Goal: Task Accomplishment & Management: Manage account settings

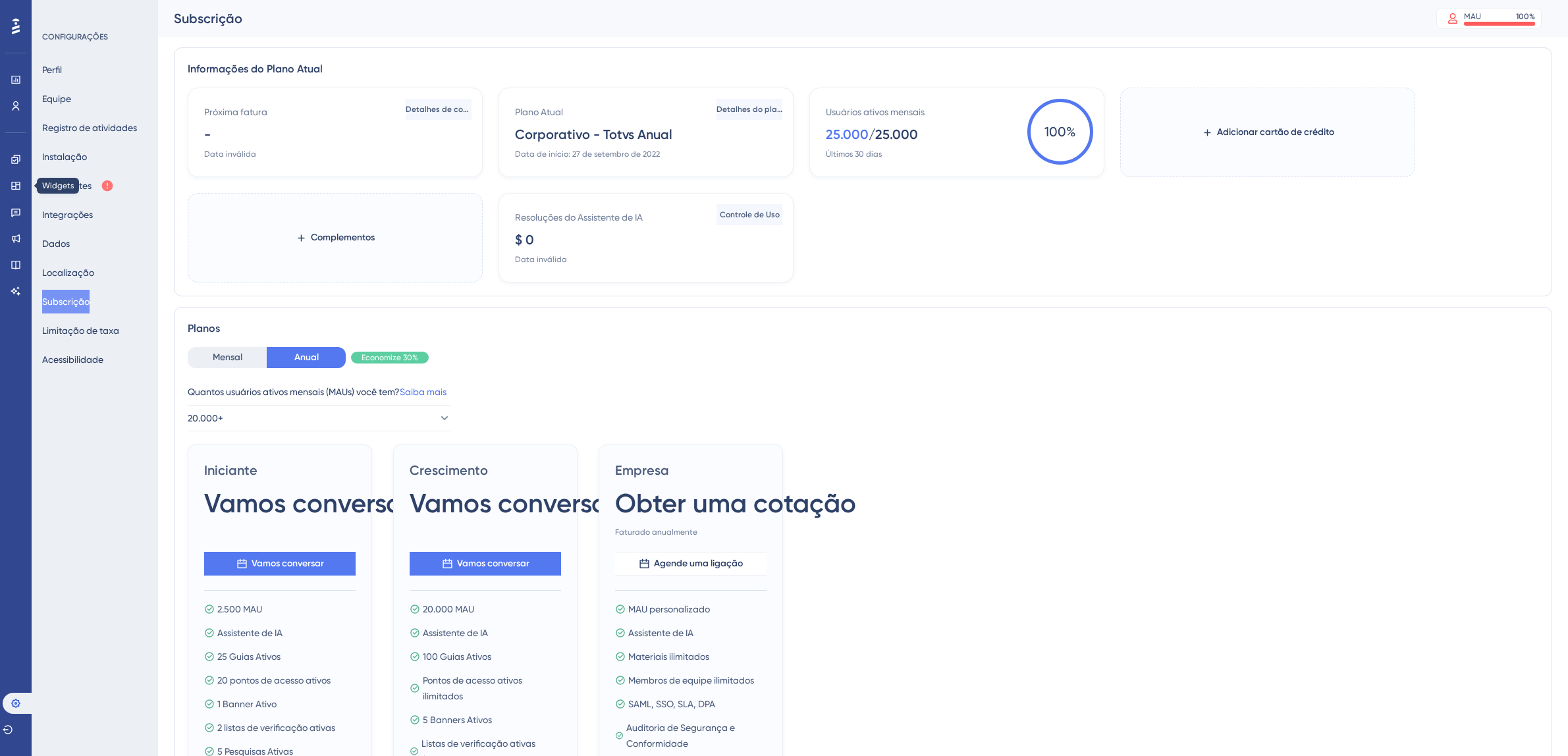
click at [10, 183] on link at bounding box center [15, 186] width 10 height 21
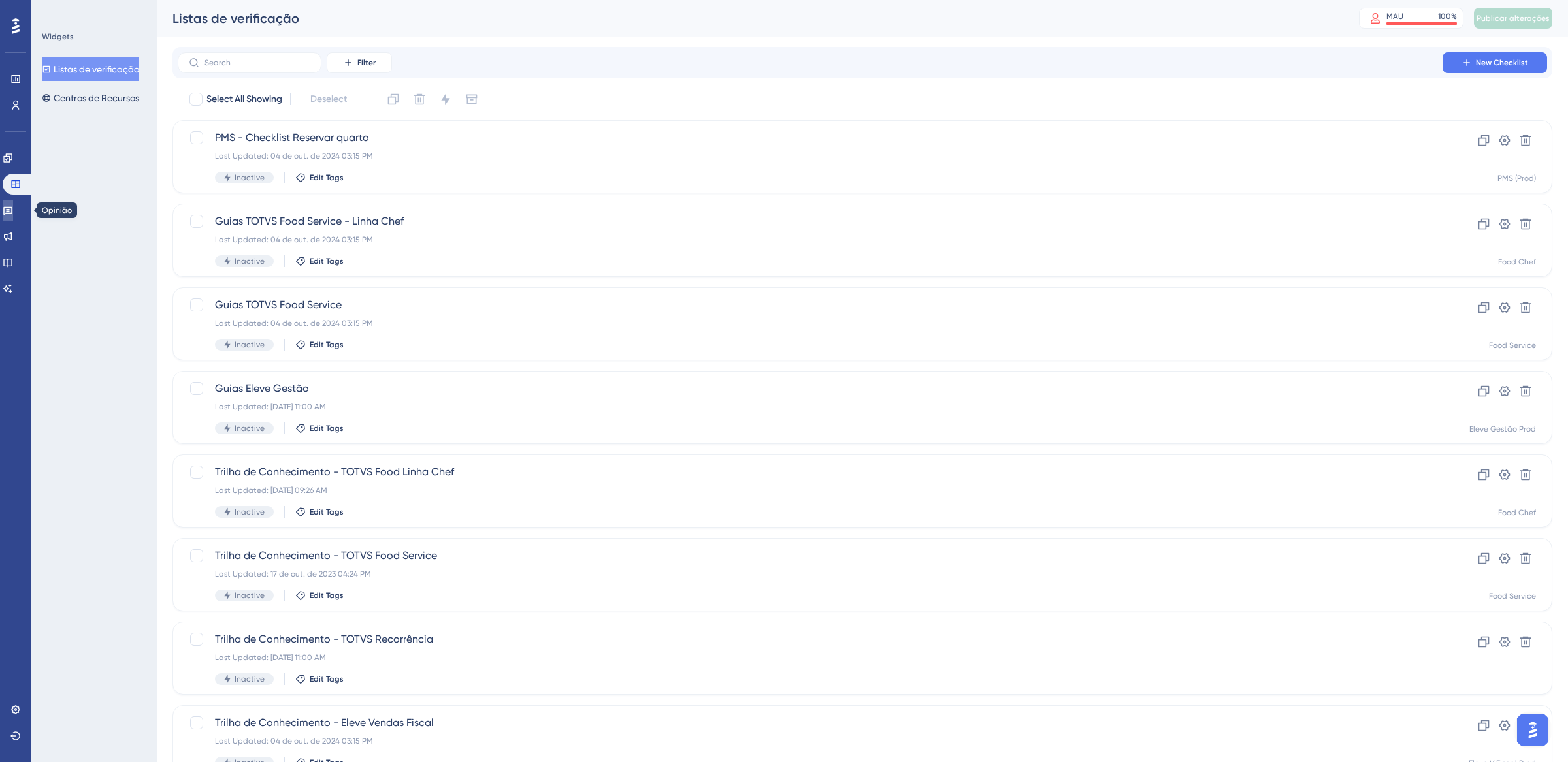
click at [12, 207] on icon at bounding box center [8, 211] width 9 height 9
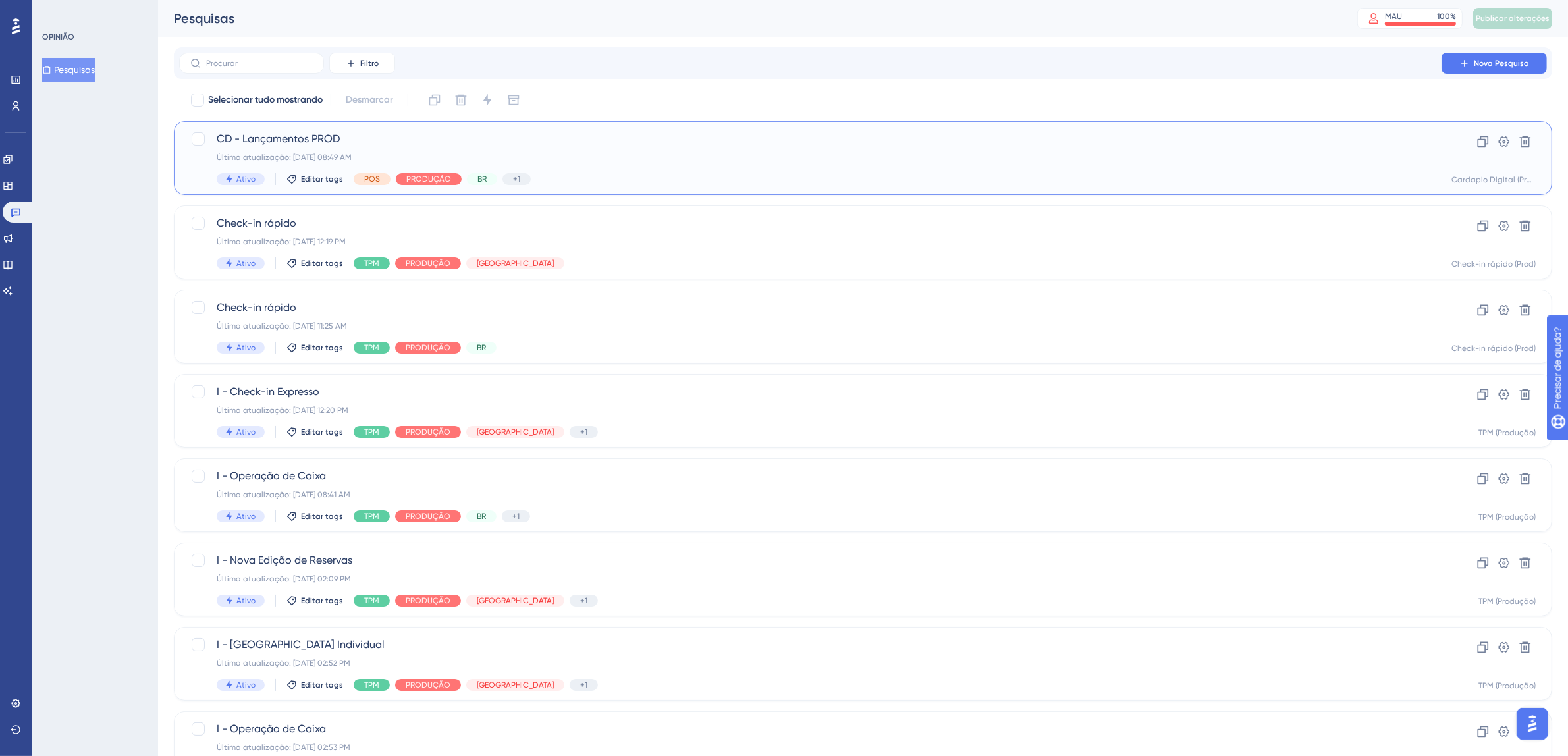
click at [731, 155] on div "Última atualização: [DATE] 08:49 AM" at bounding box center [811, 157] width 1188 height 10
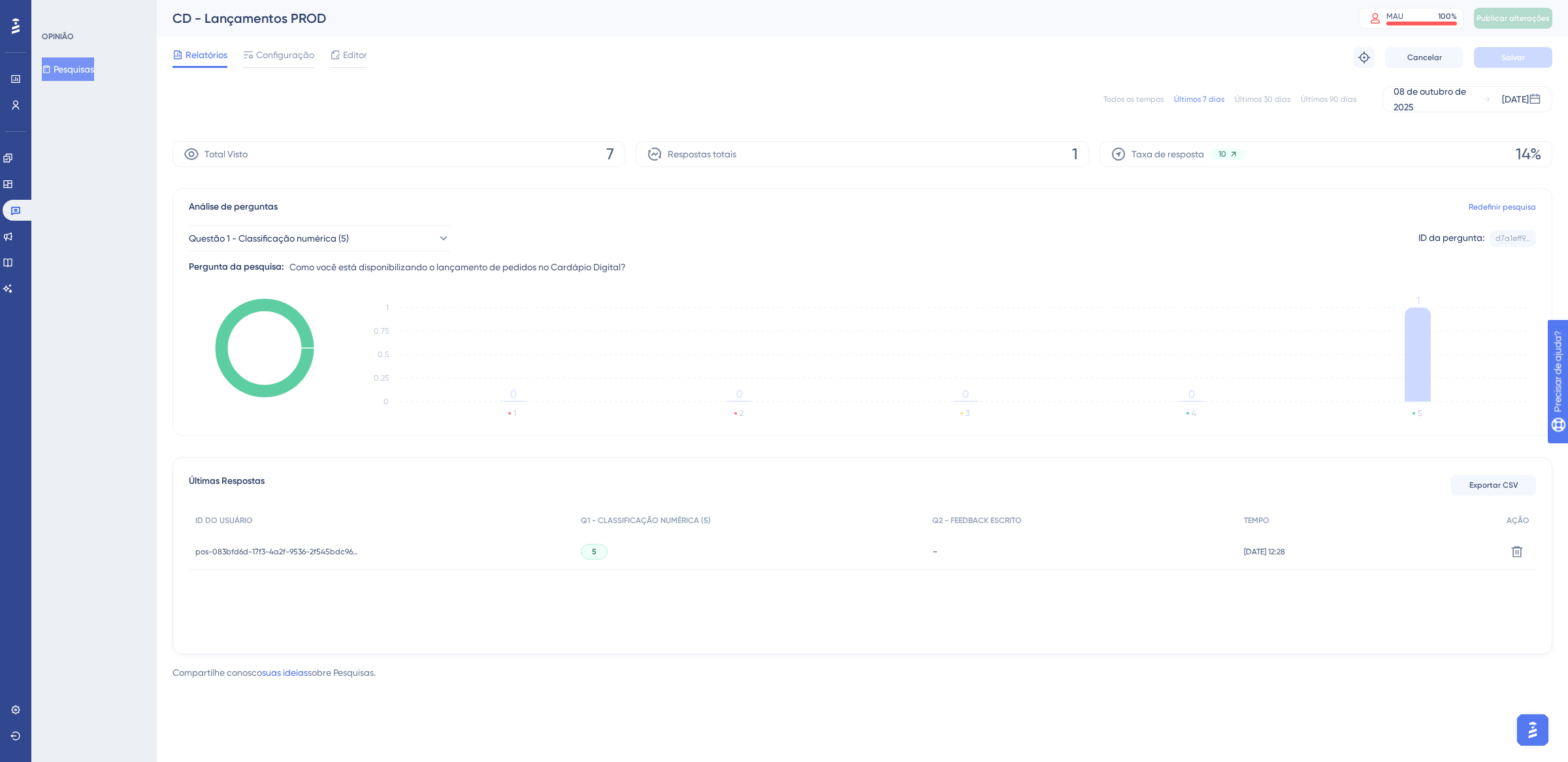
click at [1149, 100] on font "Todos os tempos" at bounding box center [1133, 100] width 60 height 9
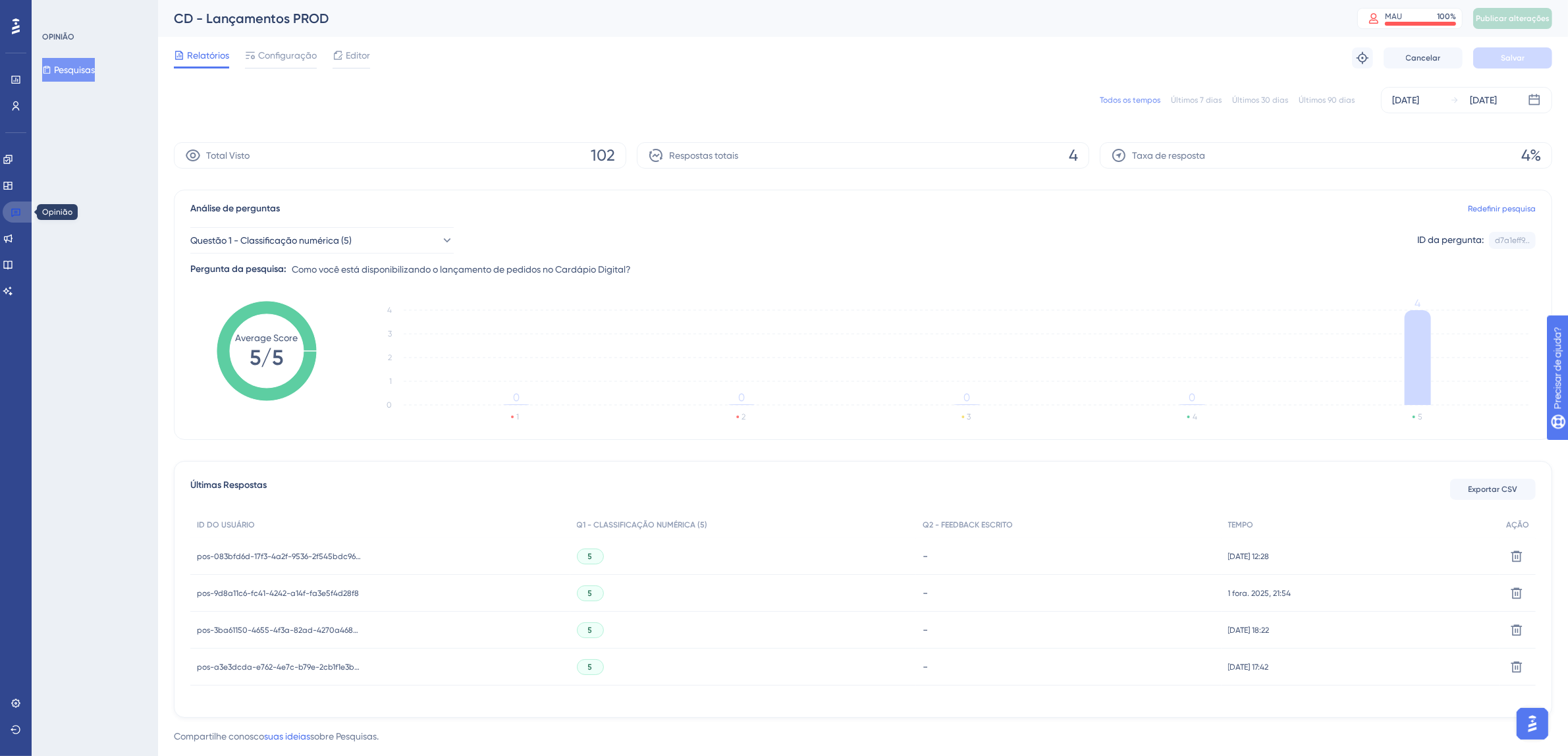
click at [14, 214] on icon at bounding box center [16, 213] width 10 height 9
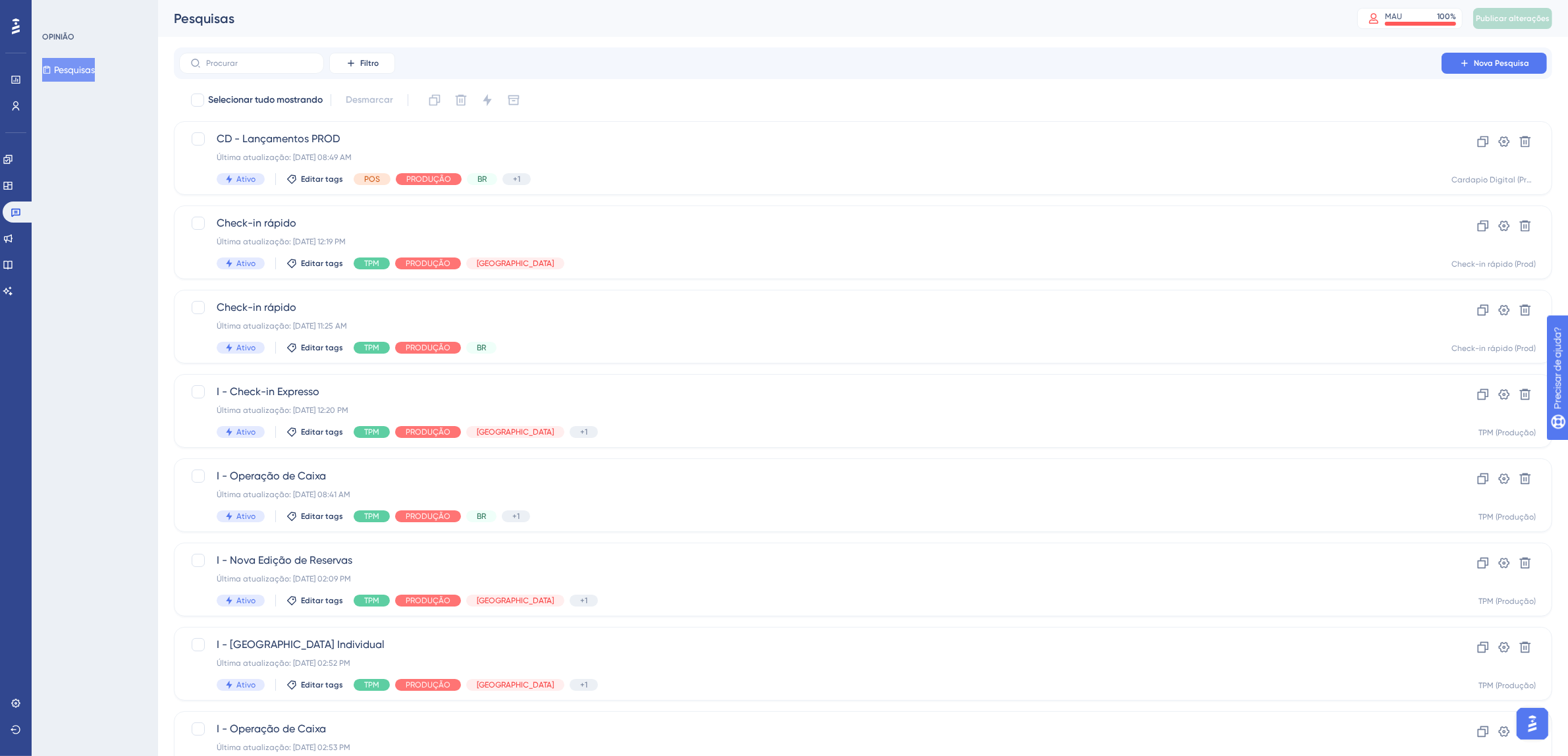
click at [19, 27] on icon at bounding box center [16, 26] width 8 height 16
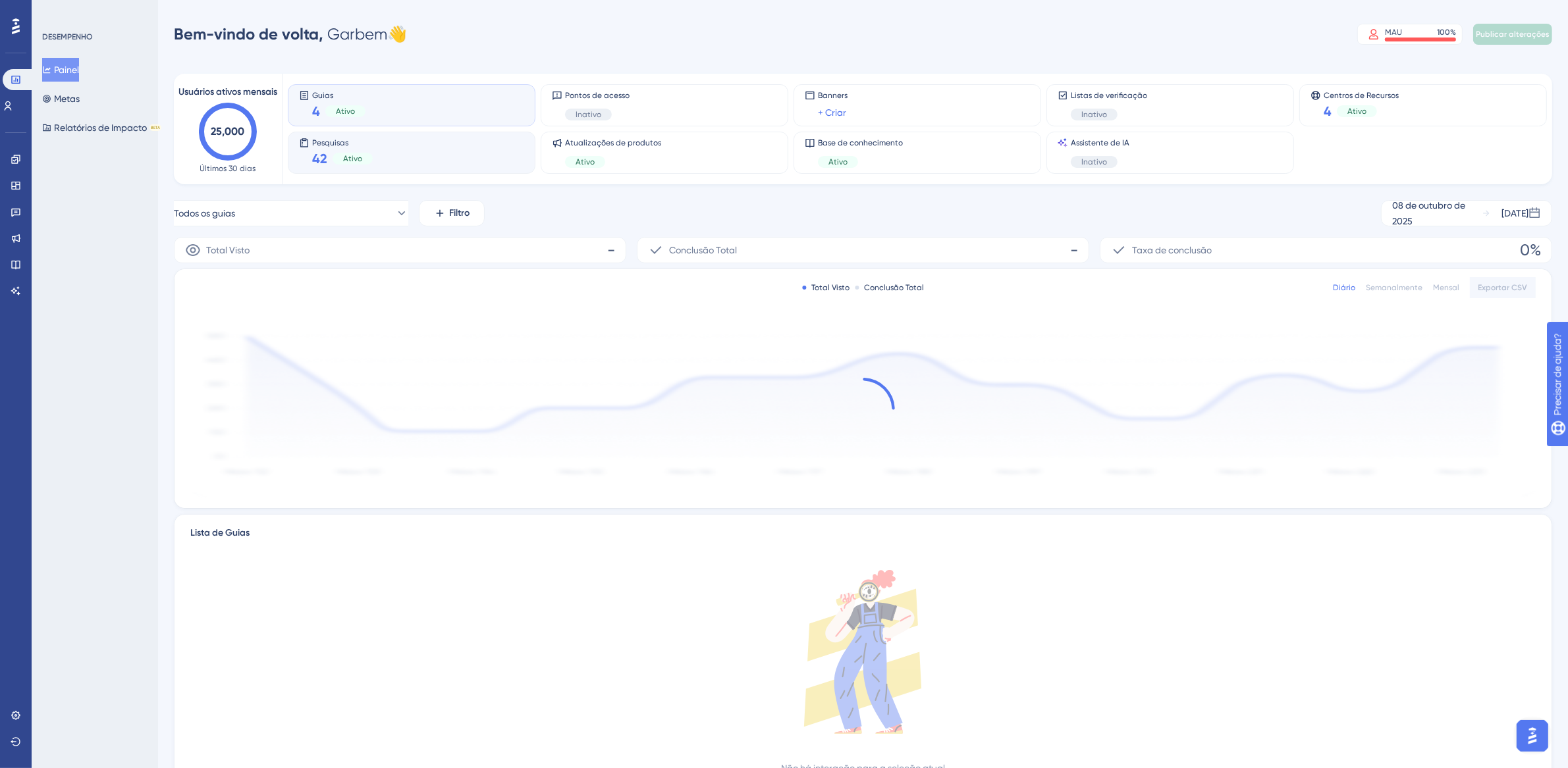
click at [381, 156] on div "Pesquisas 42 Ativo" at bounding box center [411, 153] width 226 height 30
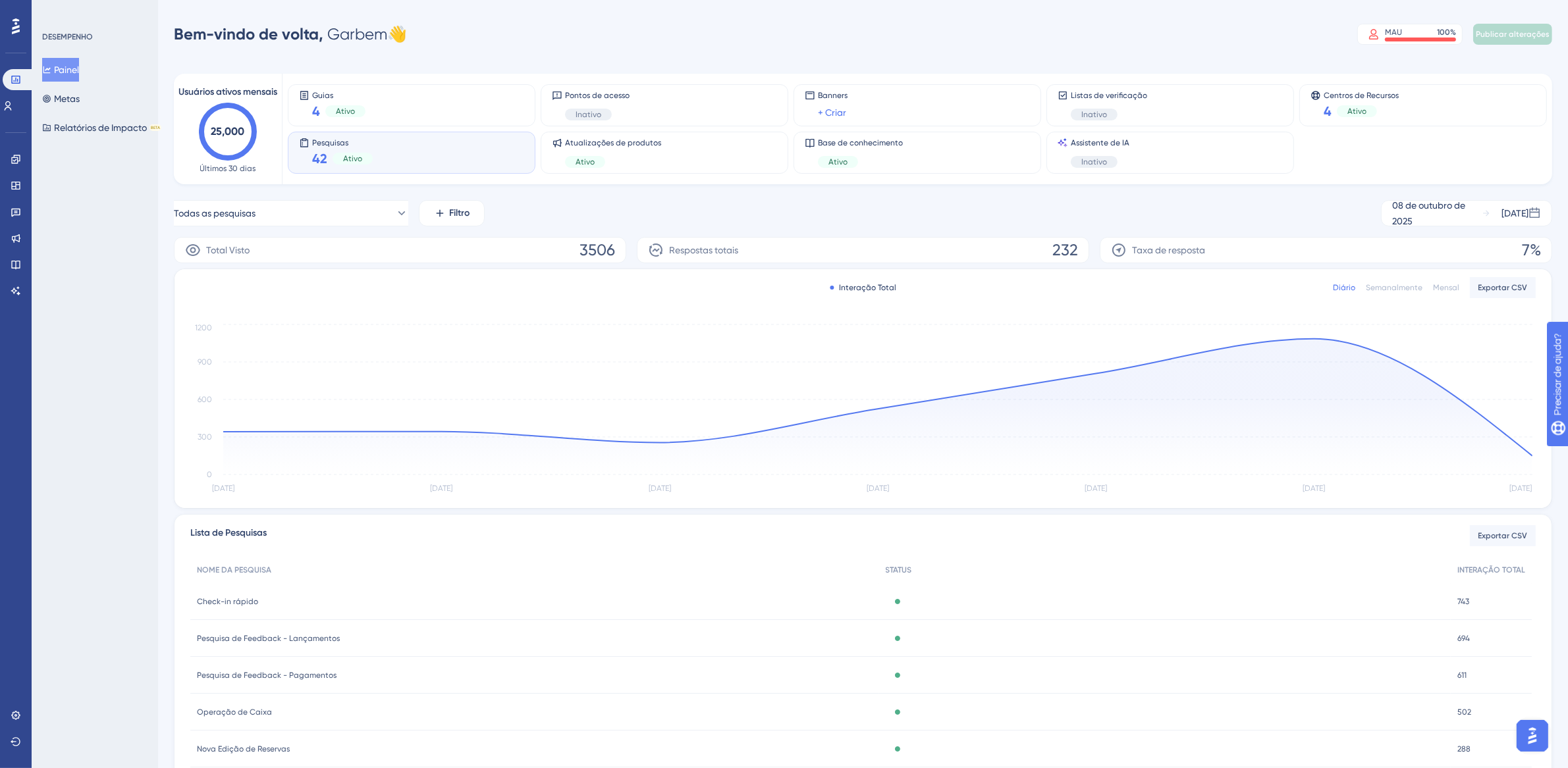
click at [474, 150] on div "Pesquisas 42 Ativo" at bounding box center [411, 153] width 226 height 30
click at [21, 288] on link at bounding box center [15, 291] width 10 height 21
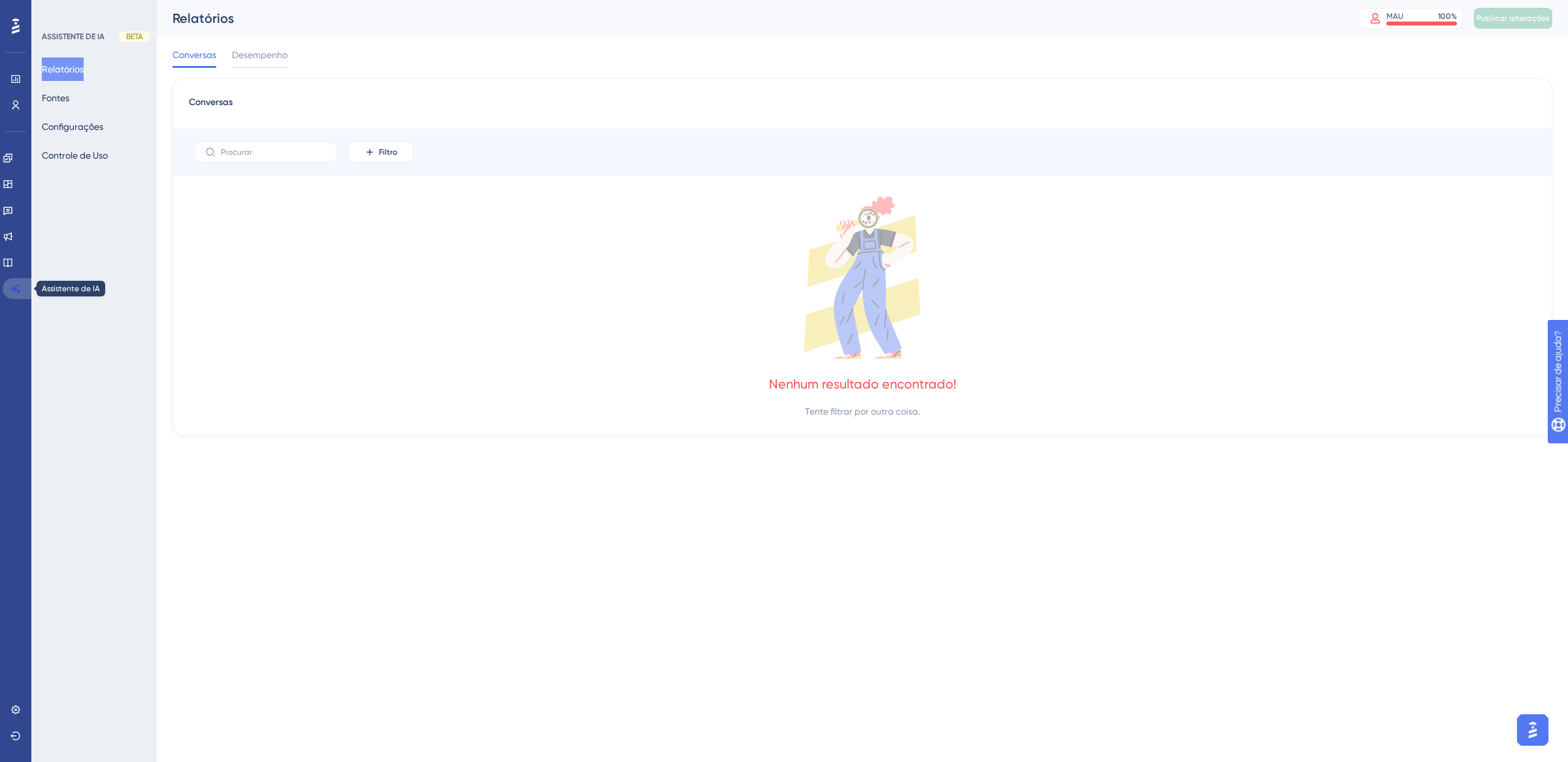
click at [13, 286] on icon at bounding box center [15, 289] width 10 height 10
click at [69, 102] on font "Fontes" at bounding box center [55, 97] width 28 height 10
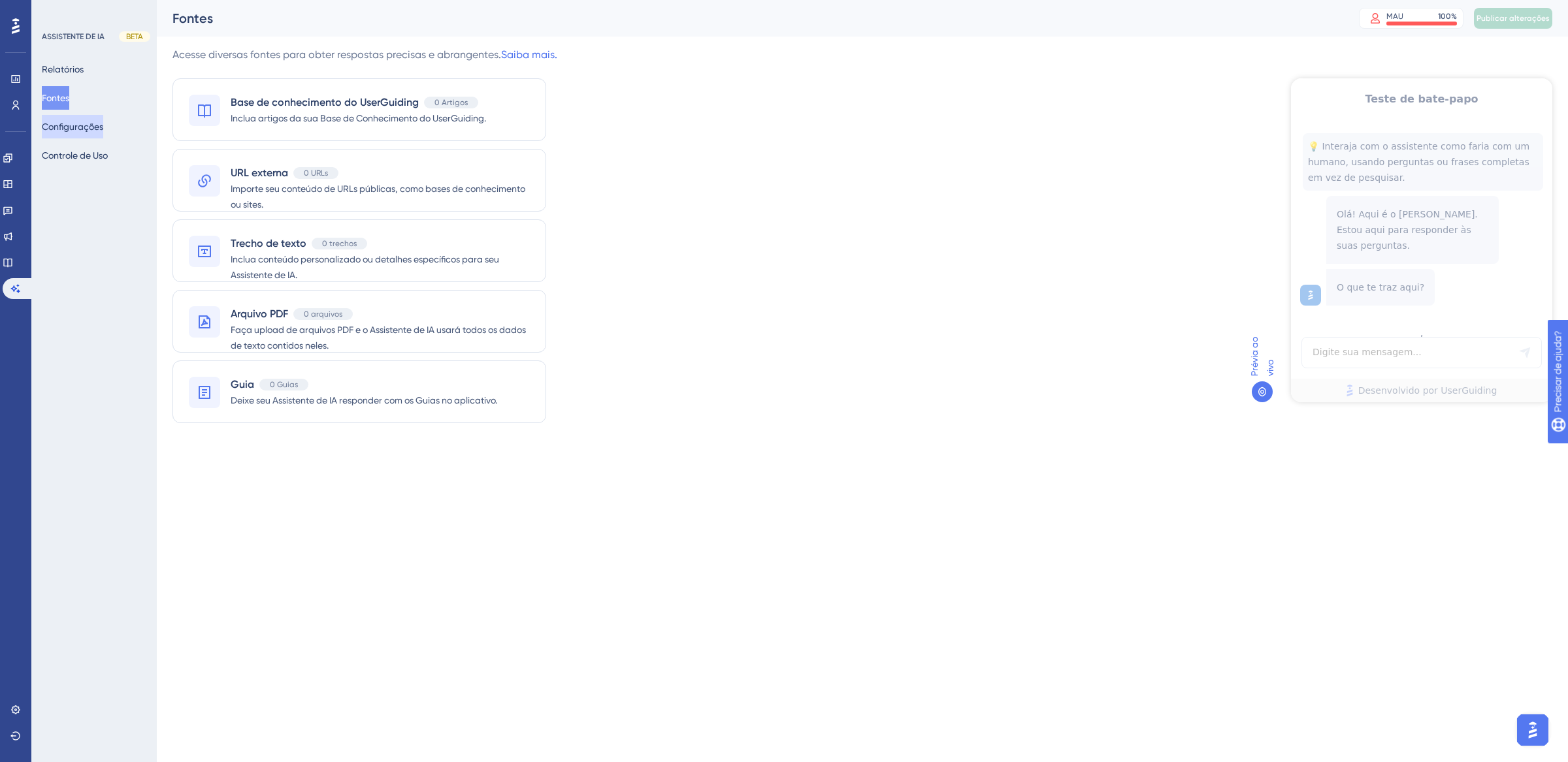
click at [66, 128] on font "Configurações" at bounding box center [73, 126] width 62 height 10
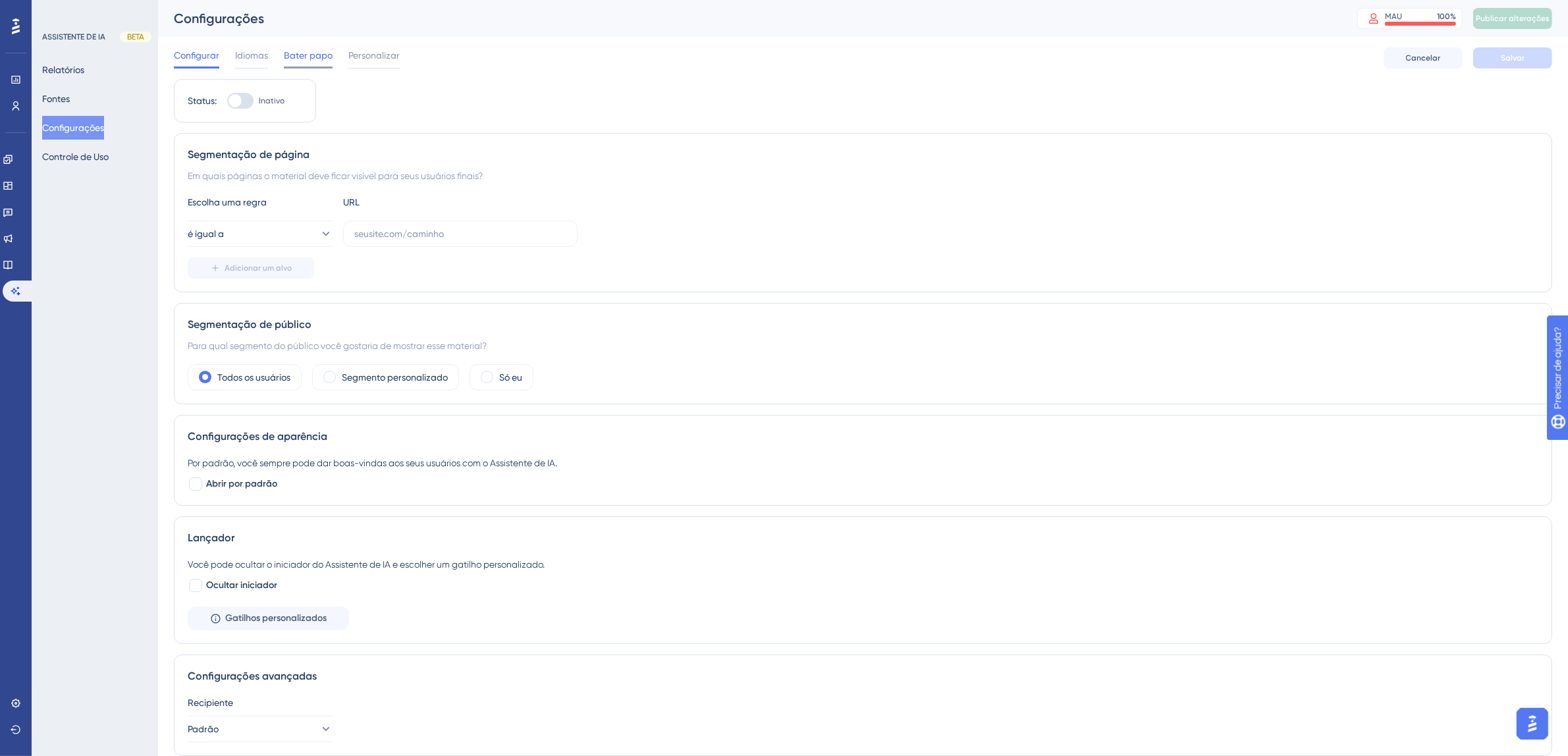
click at [305, 56] on font "Bater papo" at bounding box center [308, 55] width 49 height 10
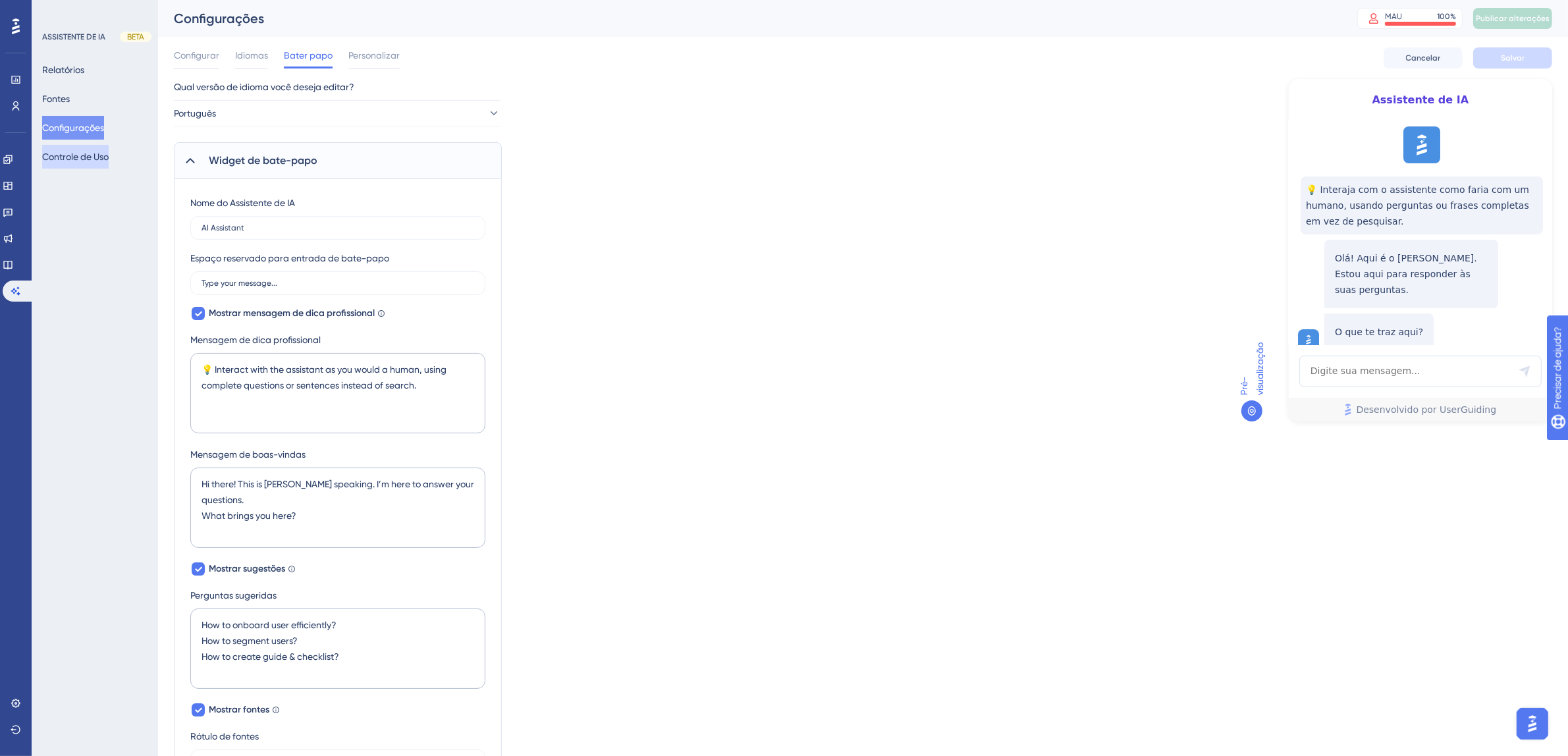
click at [95, 152] on font "Controle de Uso" at bounding box center [75, 156] width 66 height 10
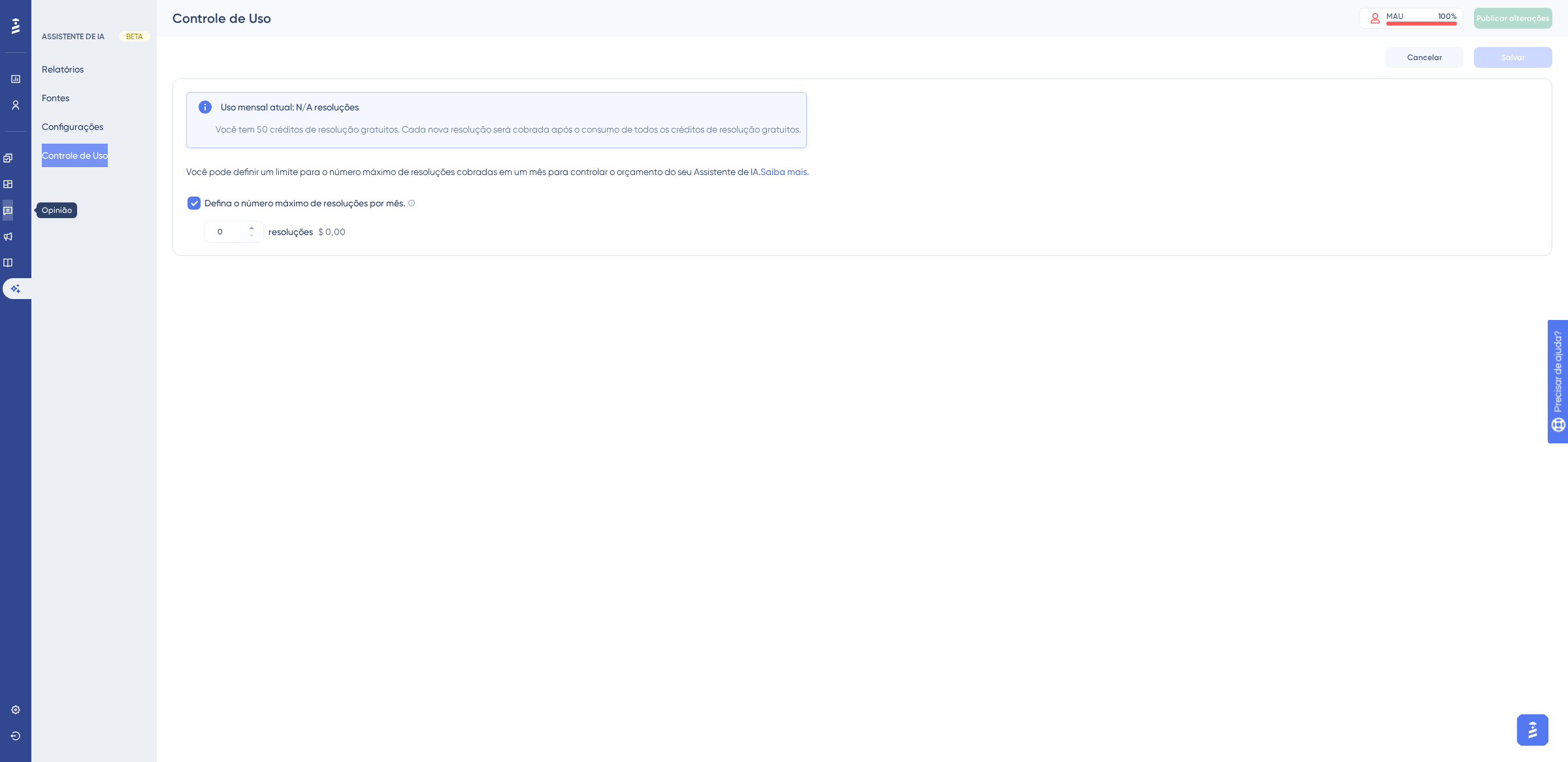
click at [13, 214] on icon at bounding box center [7, 209] width 10 height 10
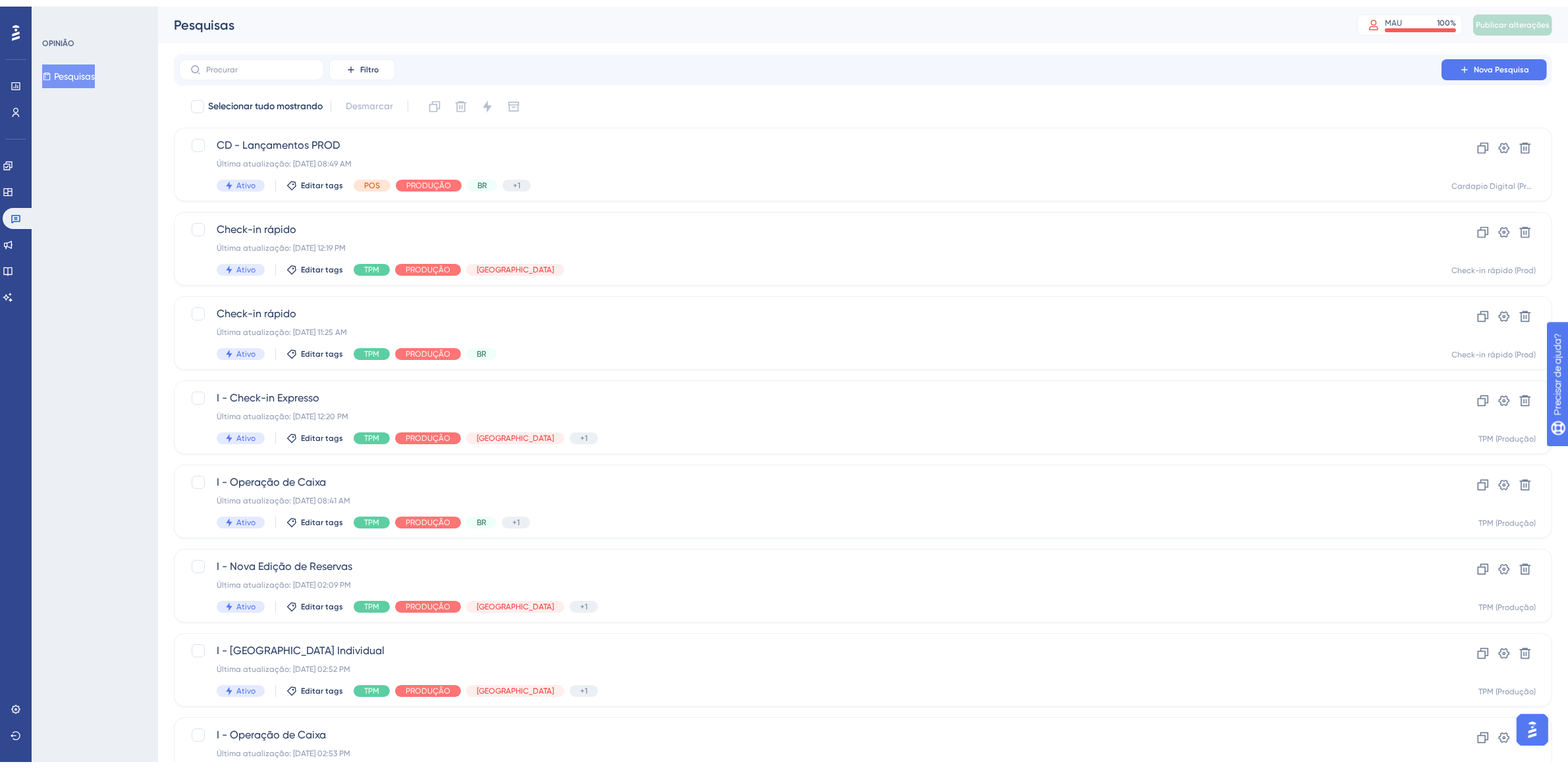
scroll to position [252, 0]
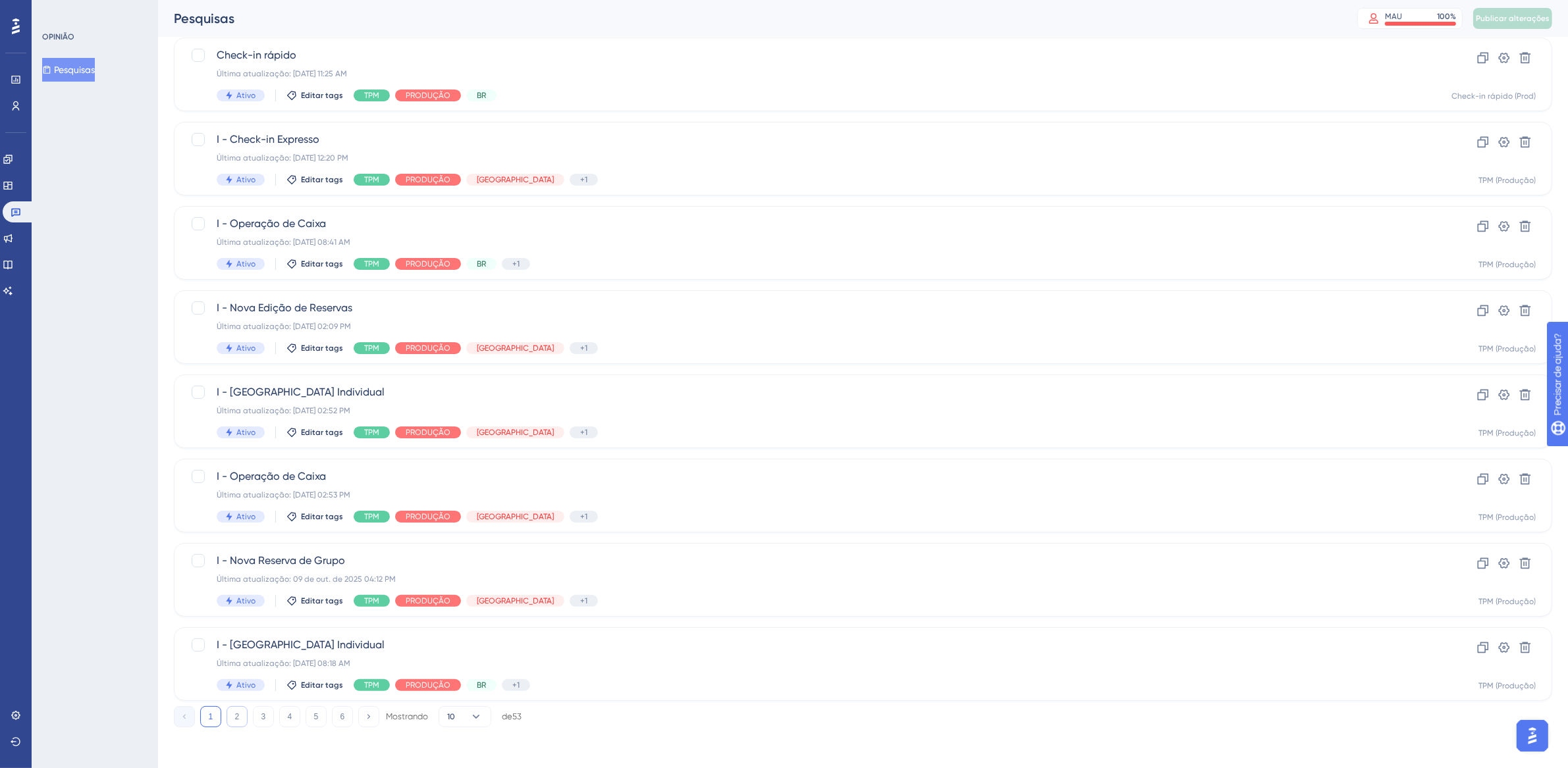
click at [240, 719] on button "2" at bounding box center [237, 717] width 21 height 21
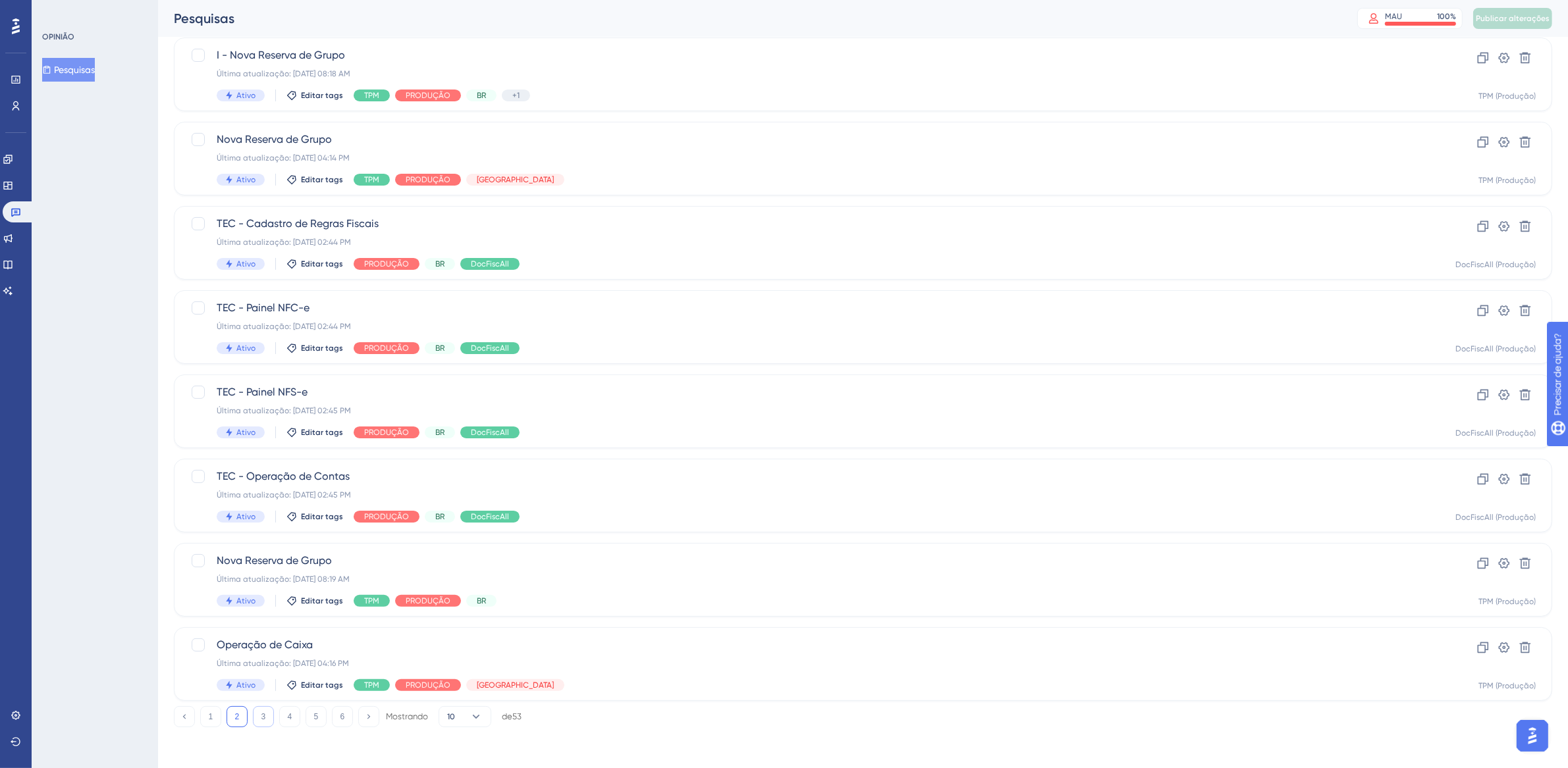
click at [265, 719] on font "3" at bounding box center [264, 717] width 5 height 10
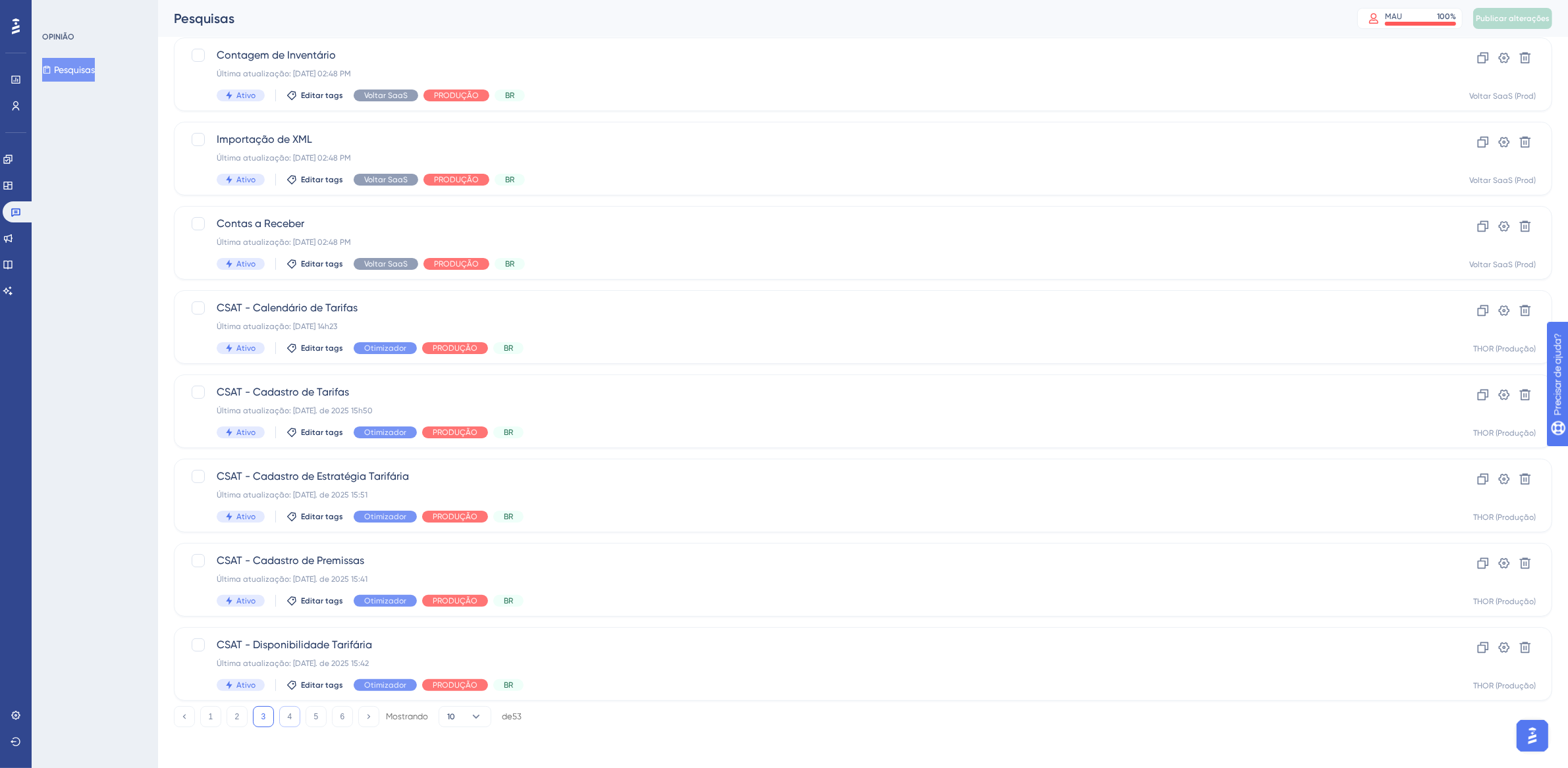
click at [290, 718] on font "4" at bounding box center [290, 717] width 5 height 10
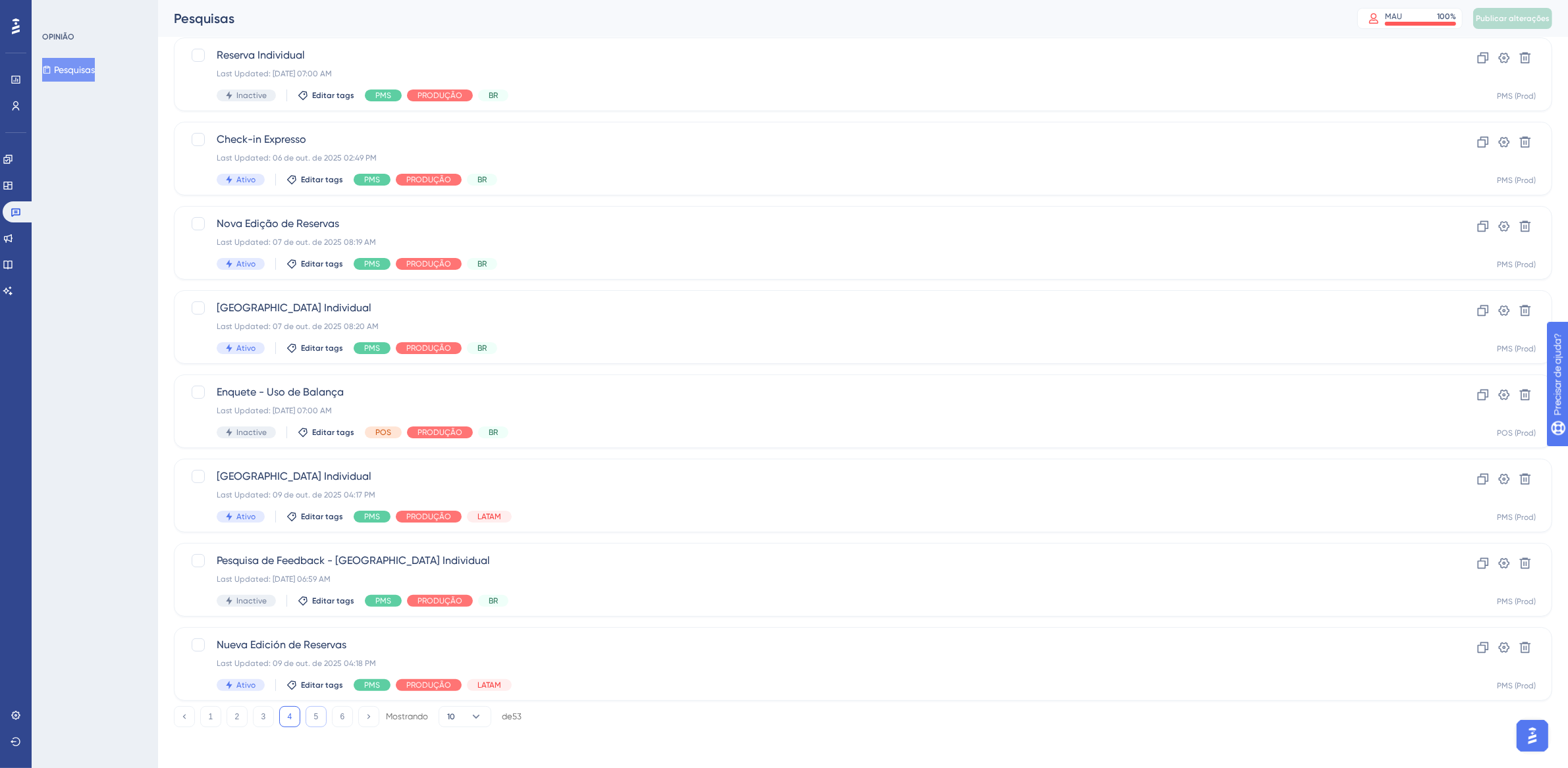
click at [316, 717] on font "5" at bounding box center [316, 717] width 5 height 10
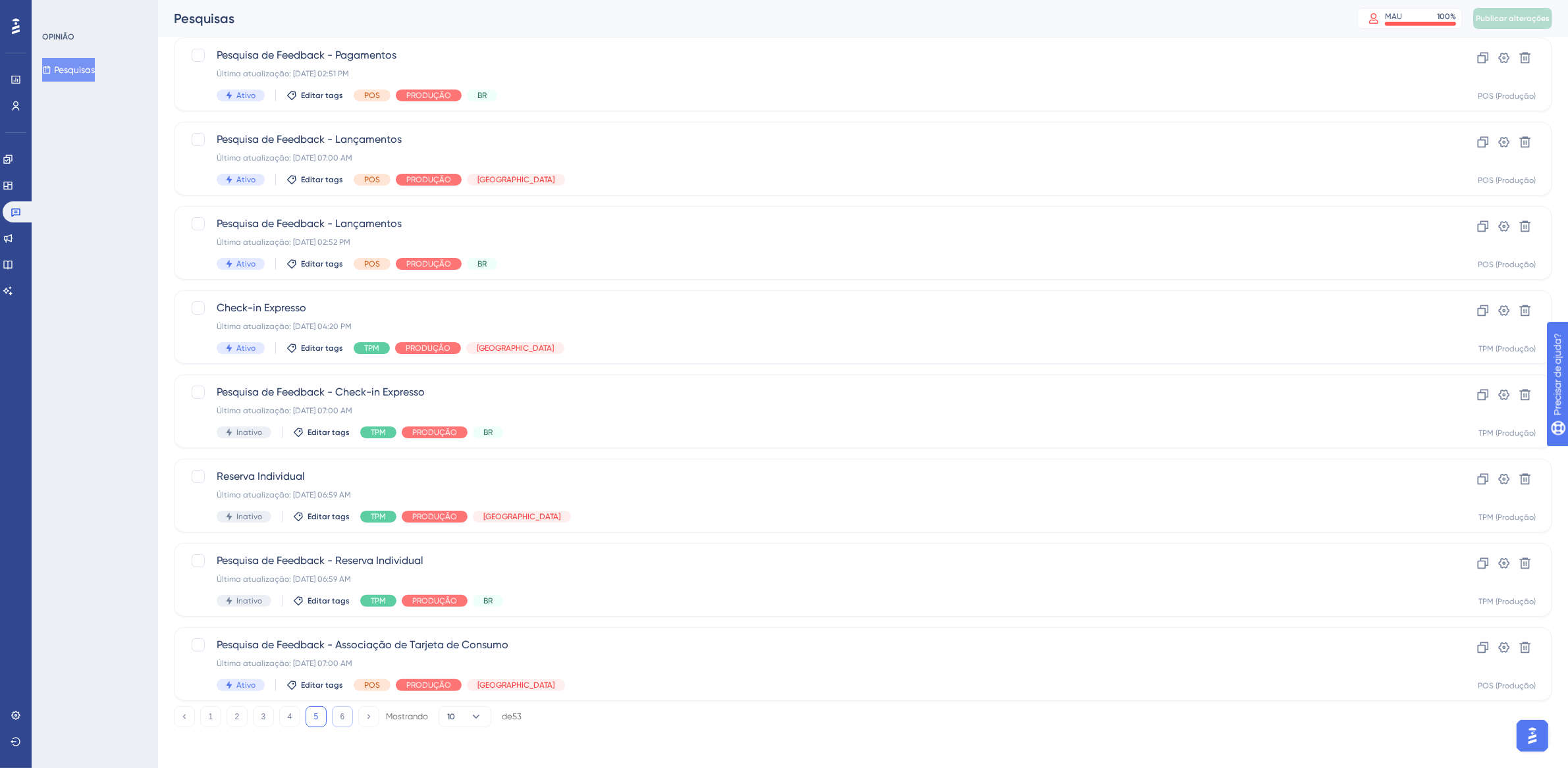
click at [344, 718] on font "6" at bounding box center [343, 717] width 5 height 10
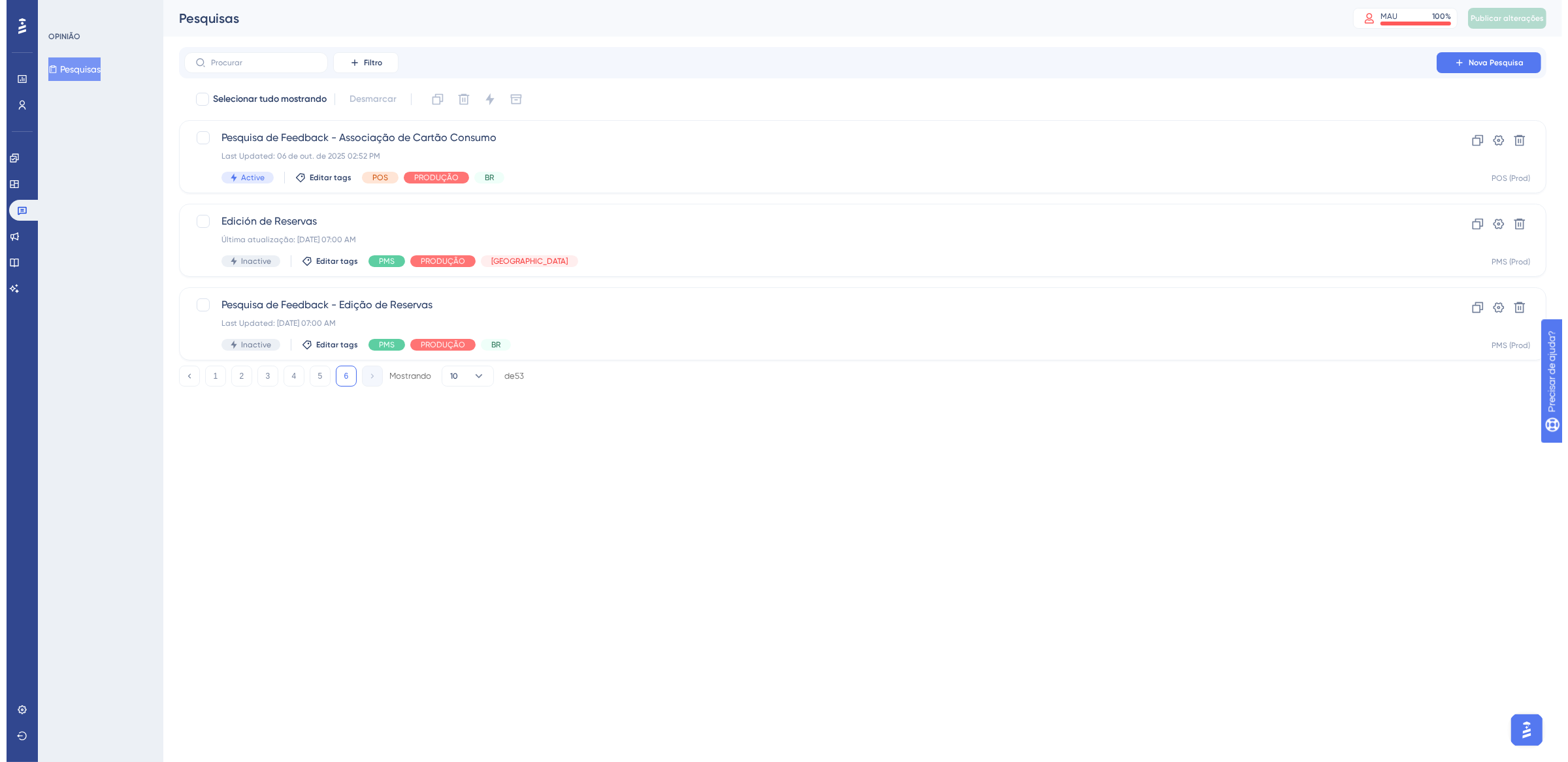
scroll to position [0, 0]
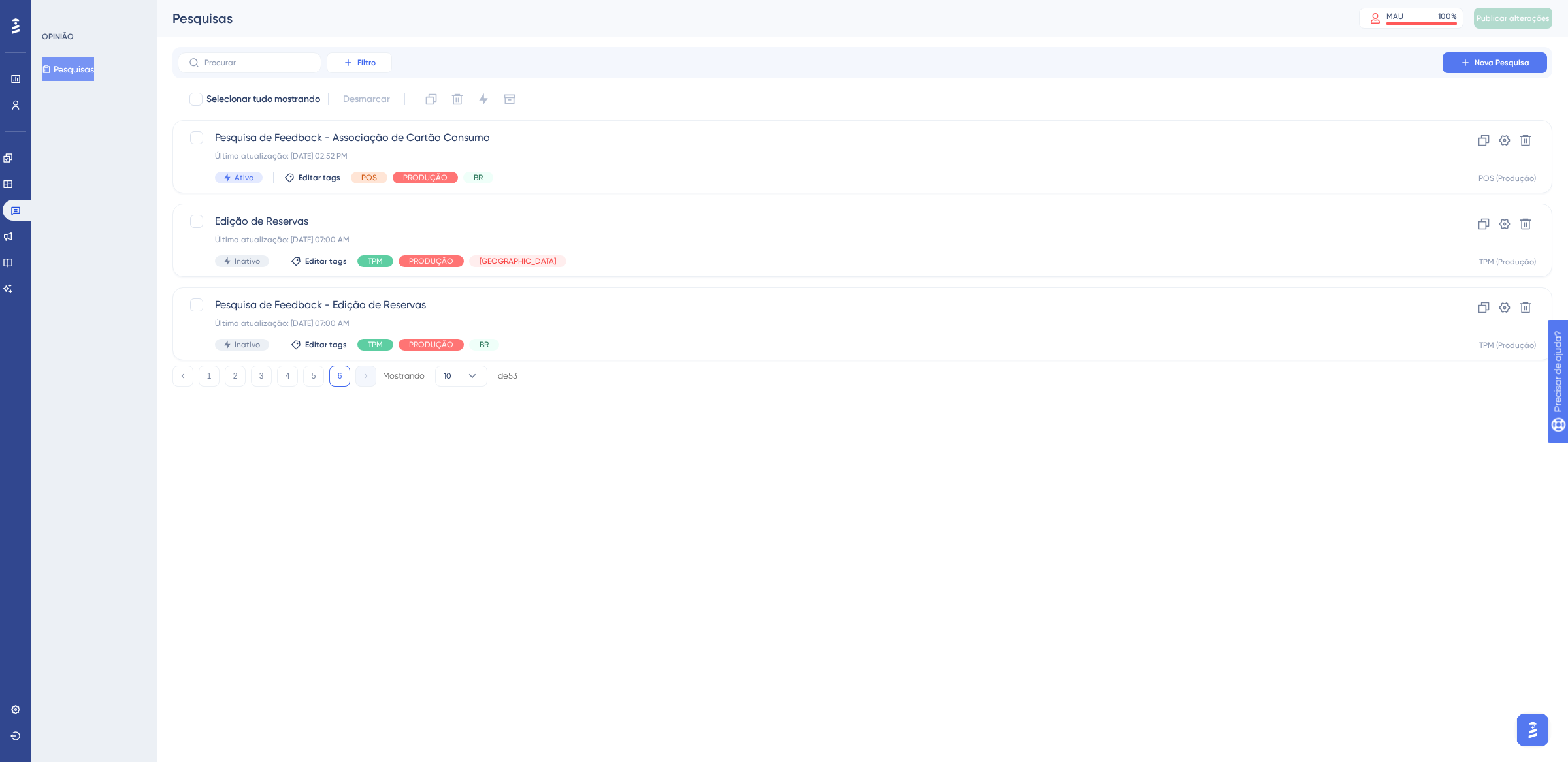
click at [357, 61] on font "Filtro" at bounding box center [366, 63] width 18 height 9
click at [387, 101] on div "Etiquetas Etiquetas" at bounding box center [372, 100] width 54 height 26
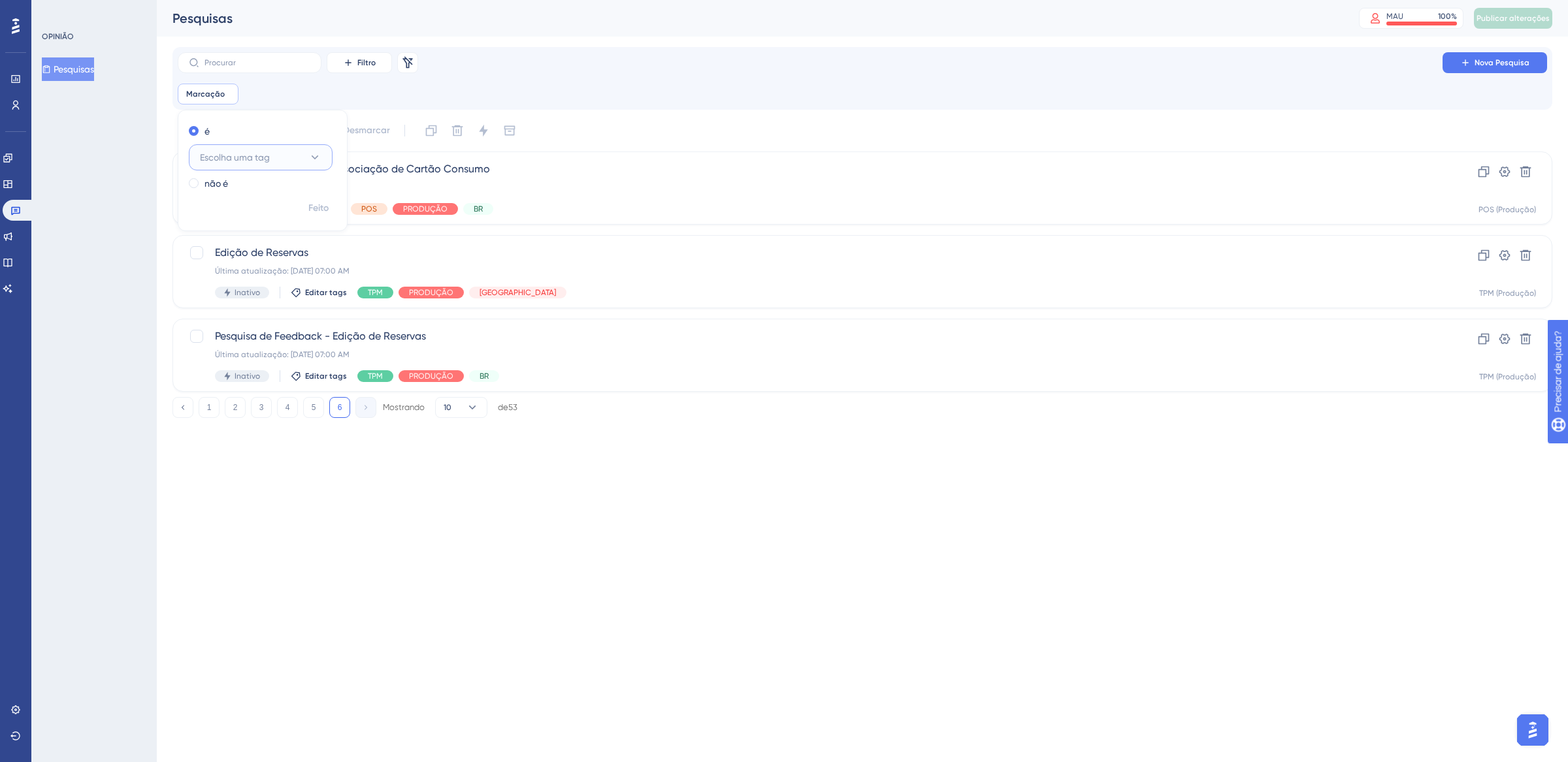
click at [325, 162] on button "Escolha uma tag" at bounding box center [261, 157] width 144 height 26
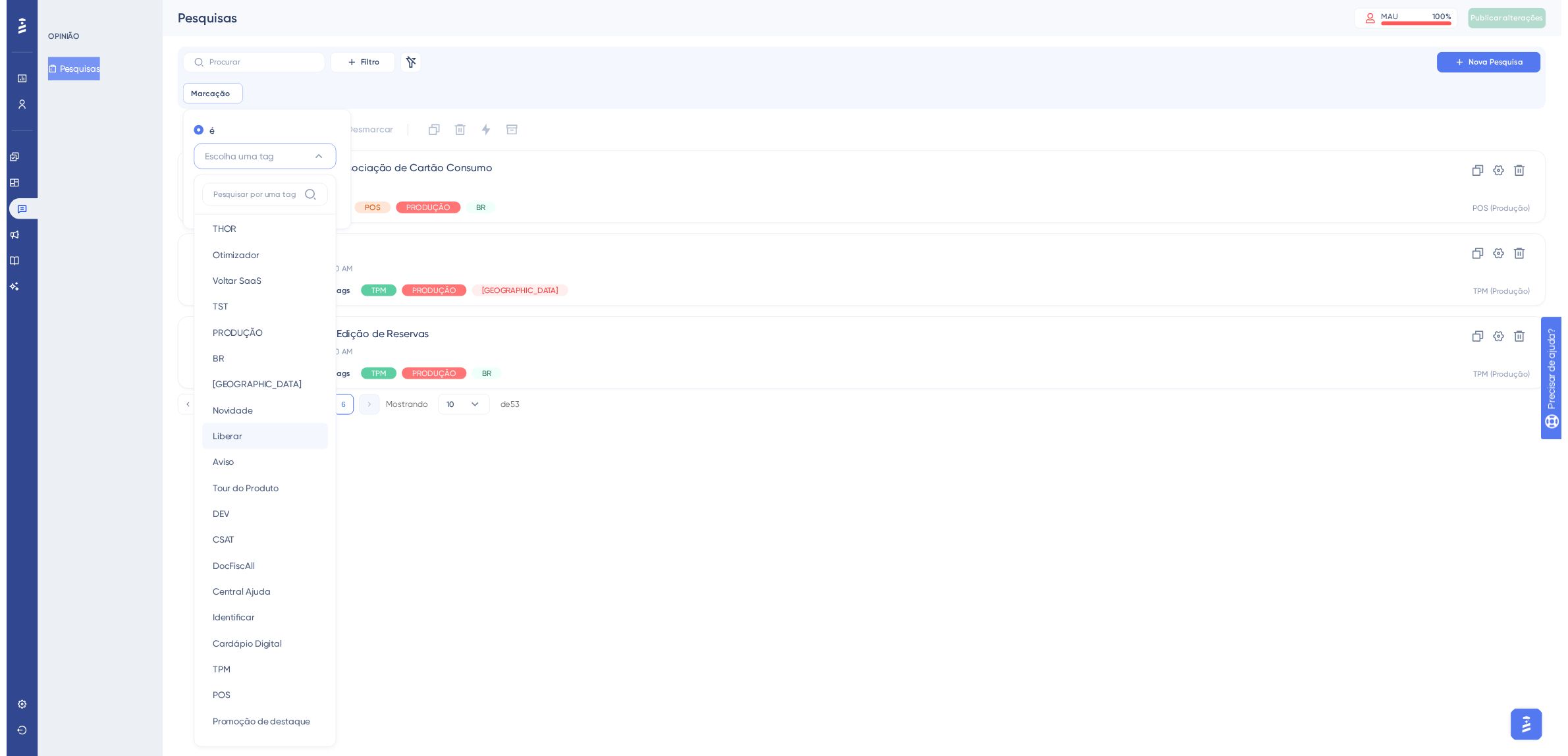
scroll to position [10, 0]
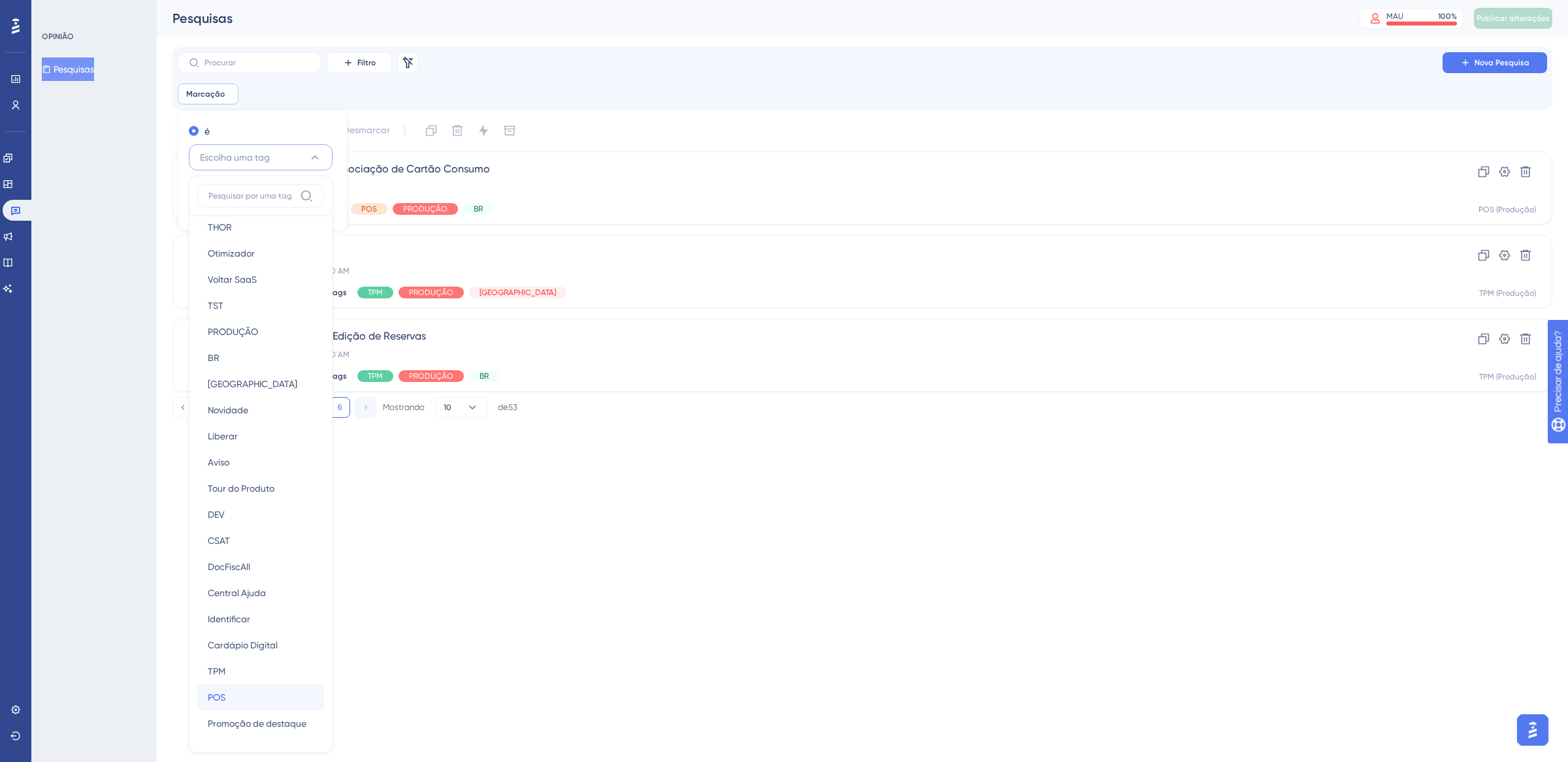
click at [252, 699] on div "POS POS" at bounding box center [261, 697] width 106 height 26
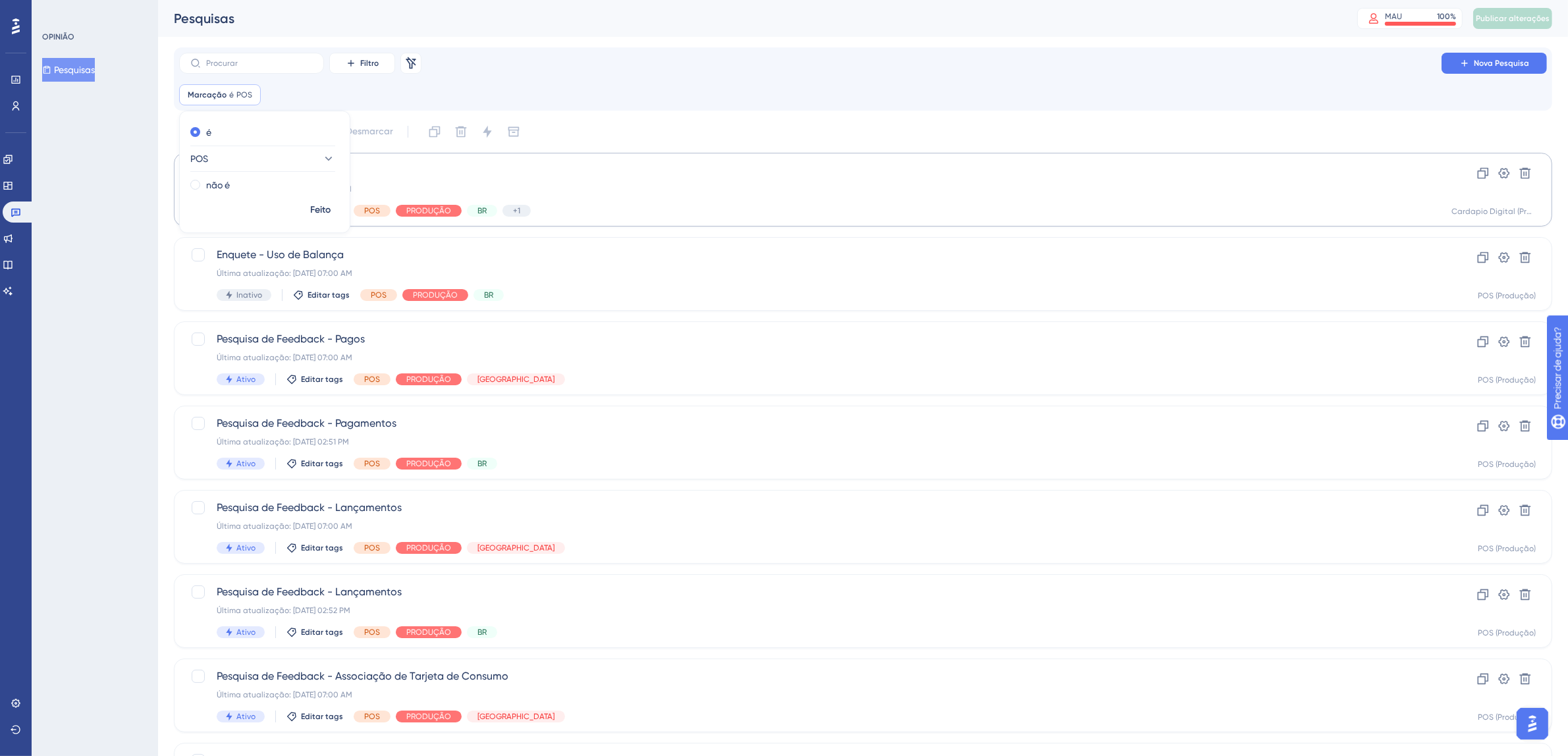
click at [320, 204] on button "Feito" at bounding box center [320, 210] width 37 height 24
click at [369, 64] on font "Filtro" at bounding box center [369, 64] width 18 height 10
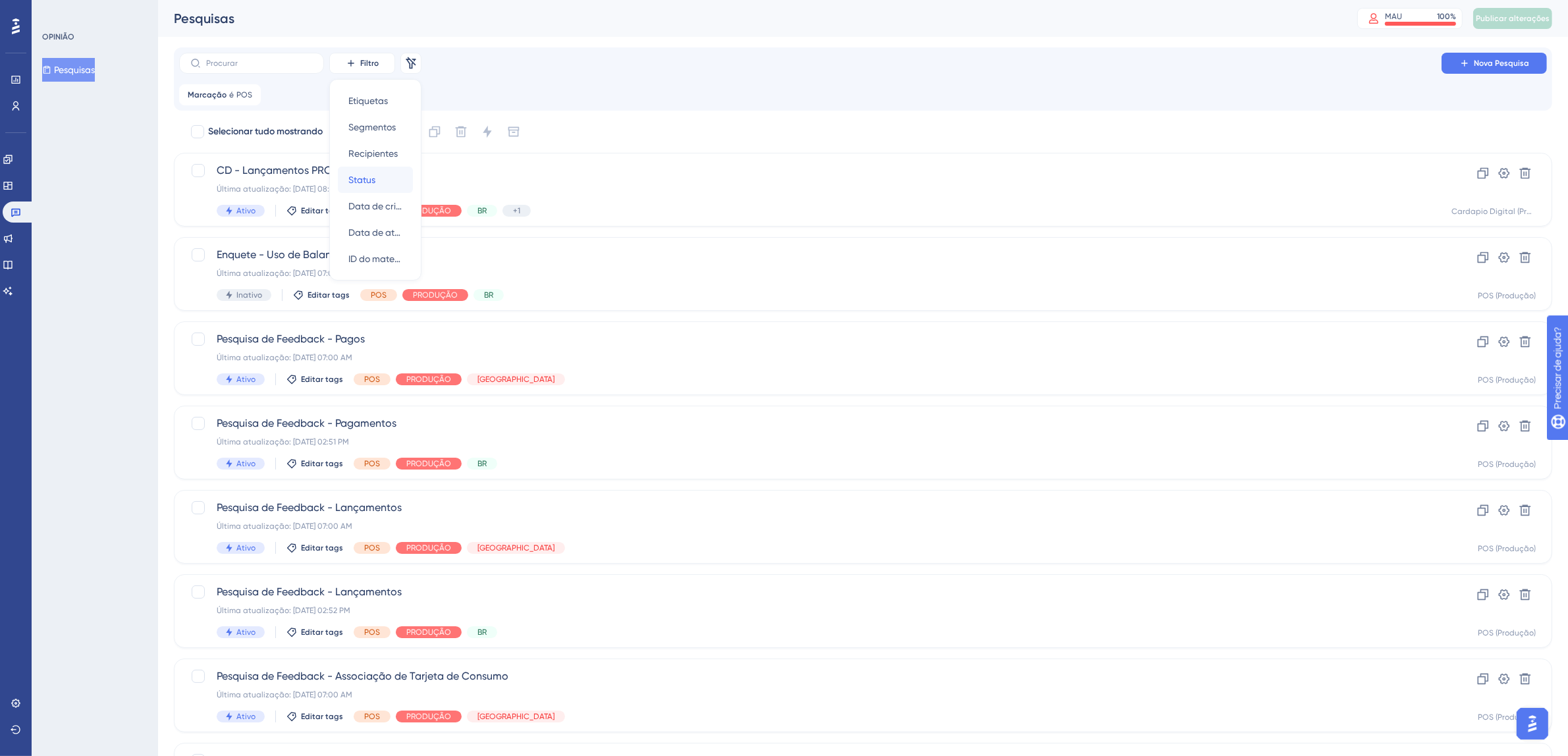
click at [407, 176] on button "Status Status" at bounding box center [375, 179] width 75 height 26
click at [372, 161] on font "Escolha um status" at bounding box center [352, 159] width 75 height 10
click at [360, 195] on div "Ativo Ativo" at bounding box center [376, 198] width 107 height 26
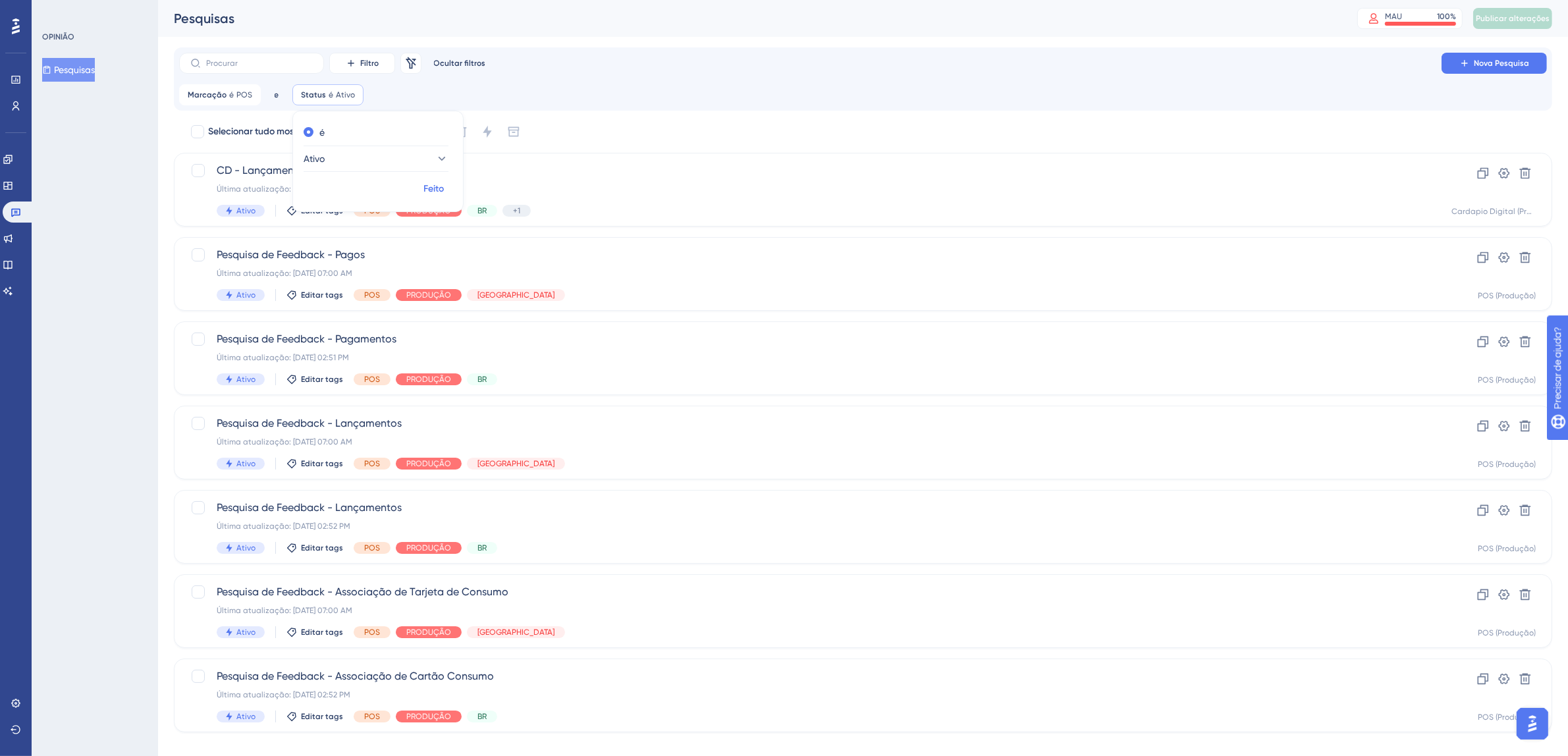
click at [429, 186] on font "Feito" at bounding box center [434, 189] width 21 height 11
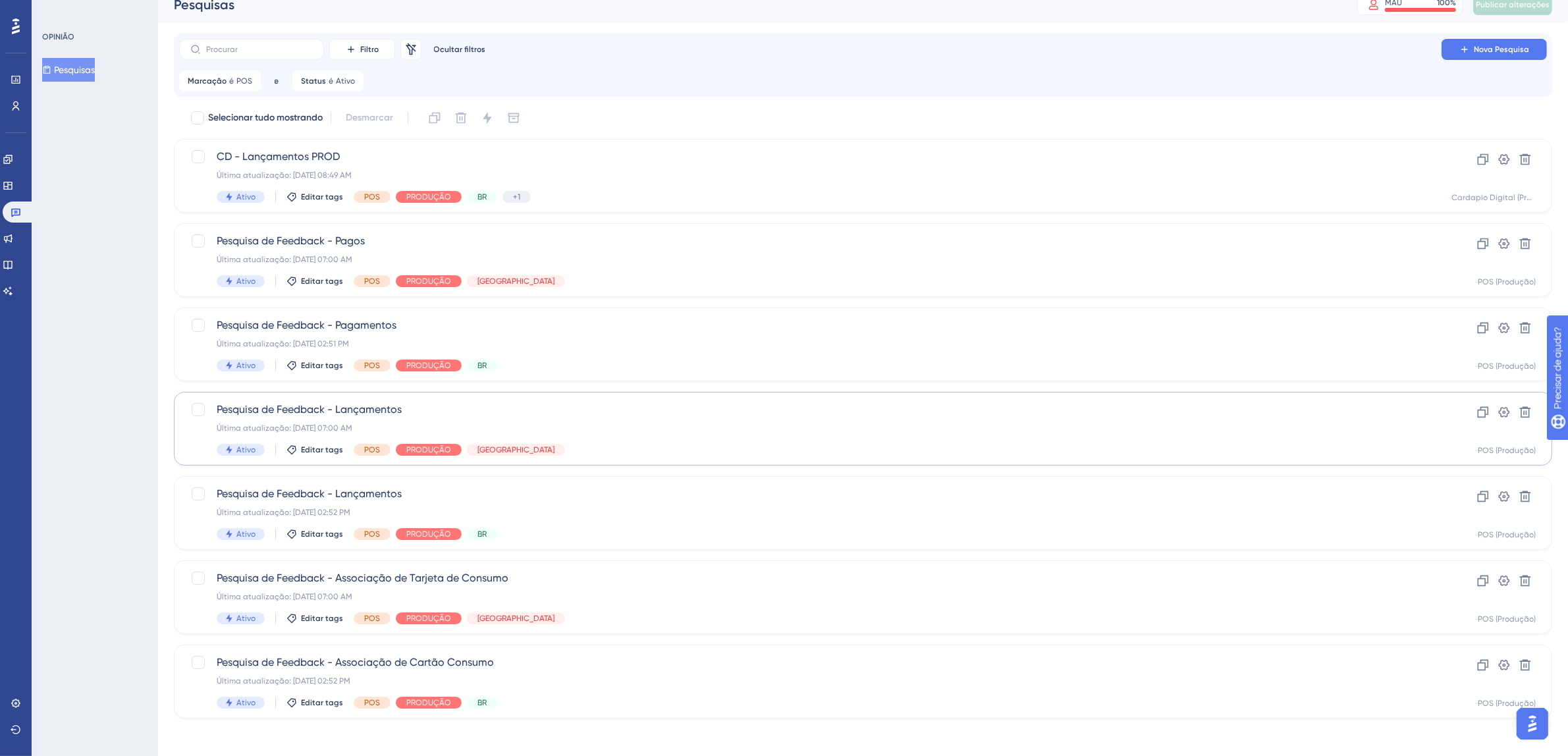
scroll to position [18, 0]
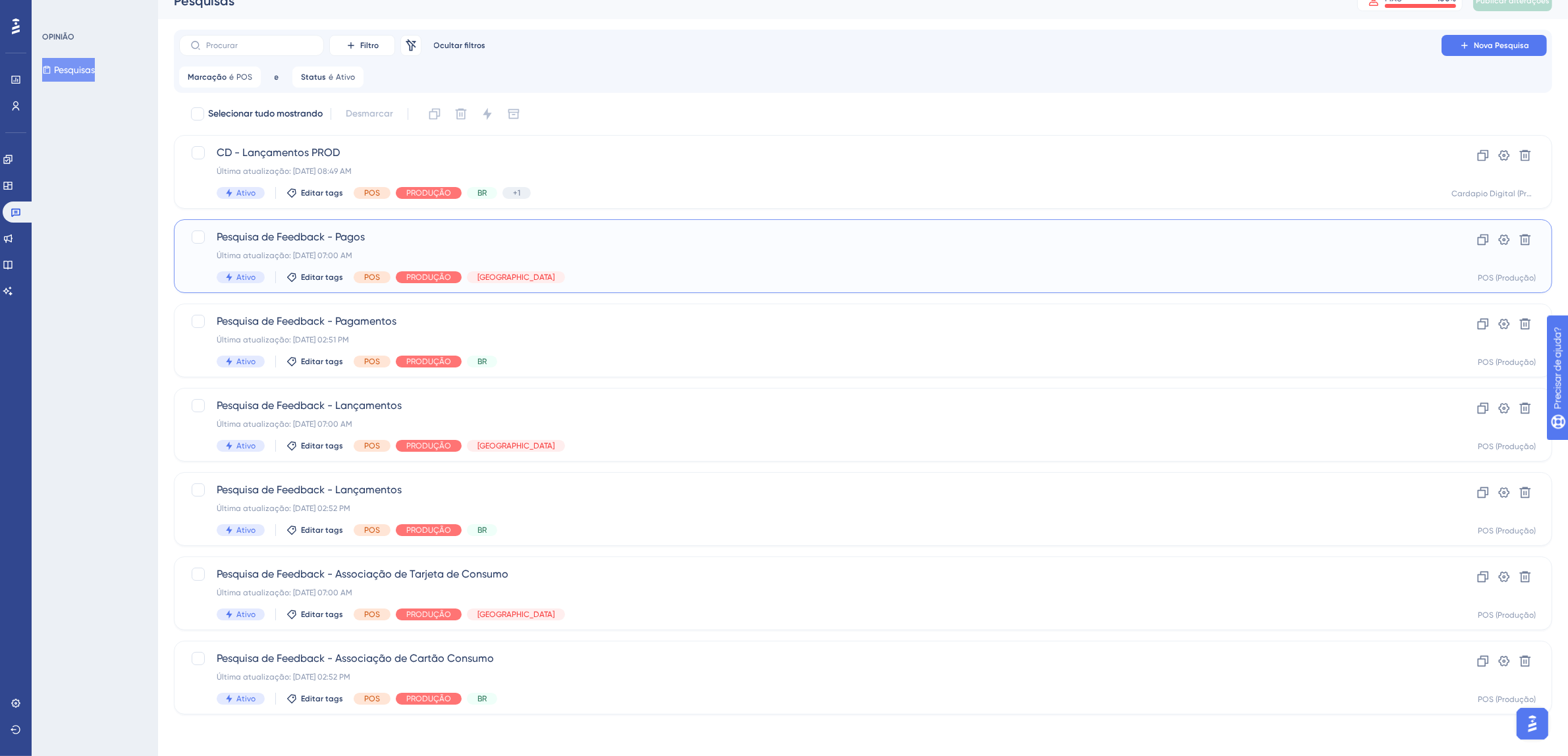
click at [772, 259] on div "Última atualização: [DATE] 07:00 AM" at bounding box center [811, 255] width 1188 height 10
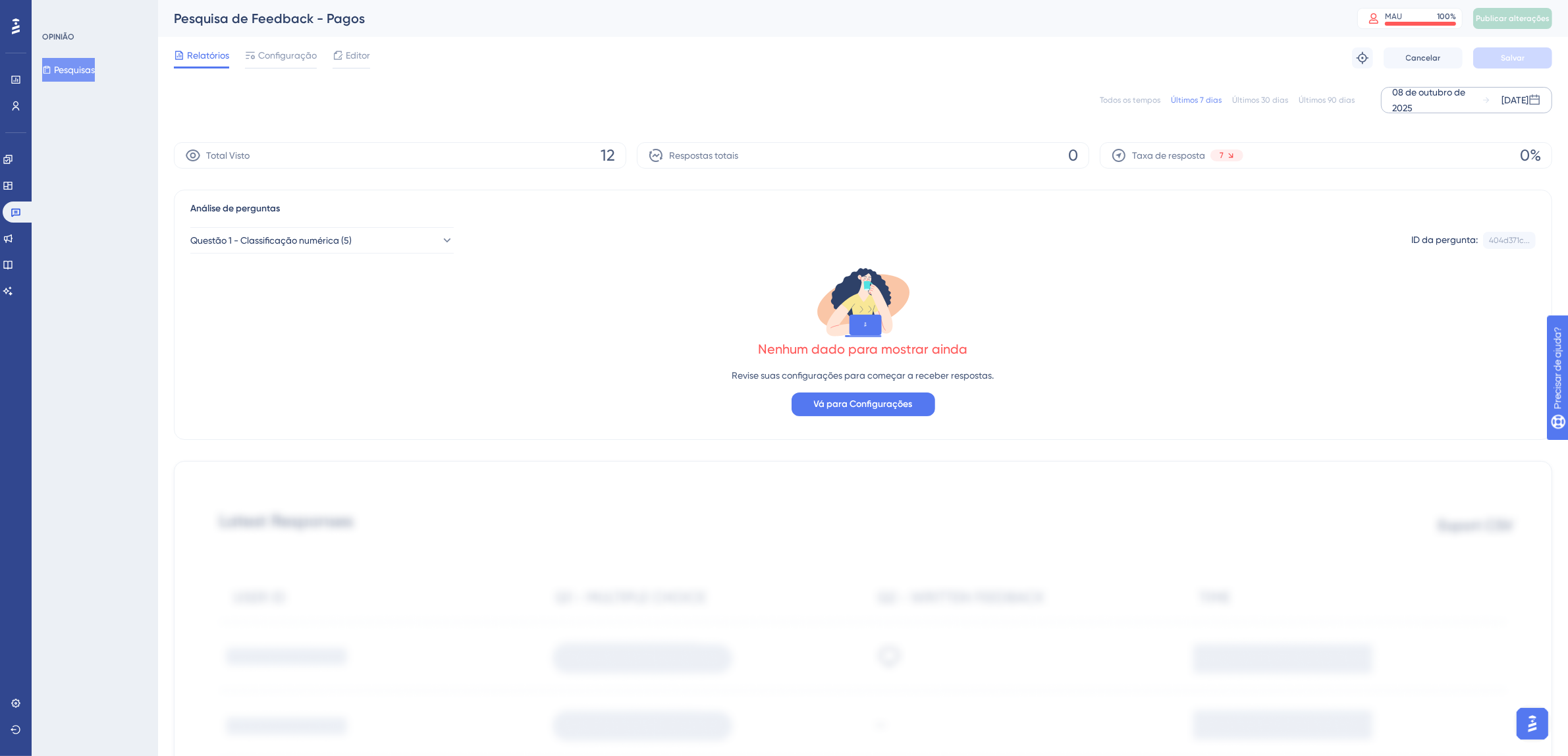
click at [1410, 99] on div "08 de outubro de 2025" at bounding box center [1437, 100] width 89 height 32
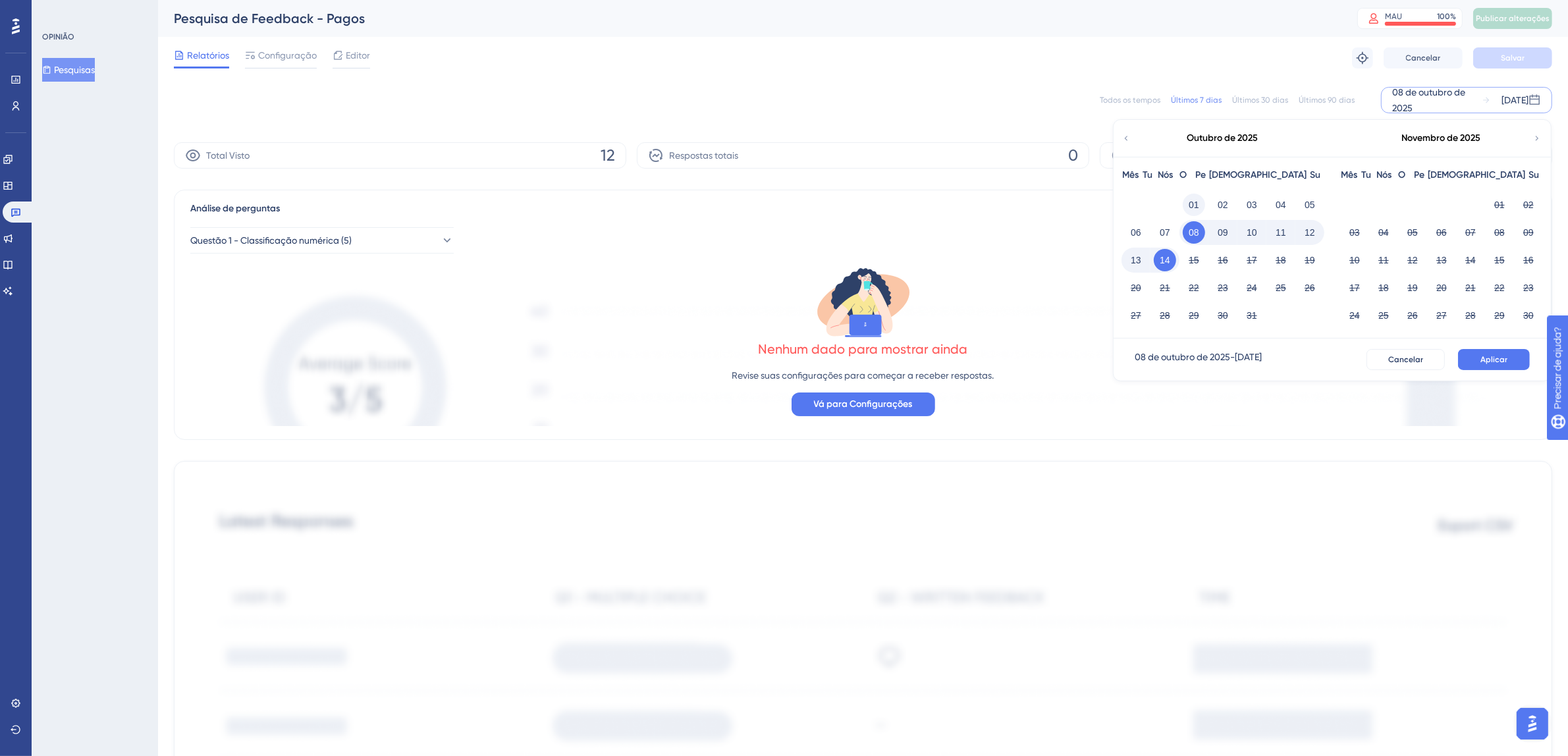
click at [1197, 206] on font "01" at bounding box center [1193, 204] width 10 height 10
click at [1165, 260] on font "14" at bounding box center [1165, 260] width 10 height 10
click at [1506, 357] on font "Aplicar" at bounding box center [1494, 359] width 27 height 10
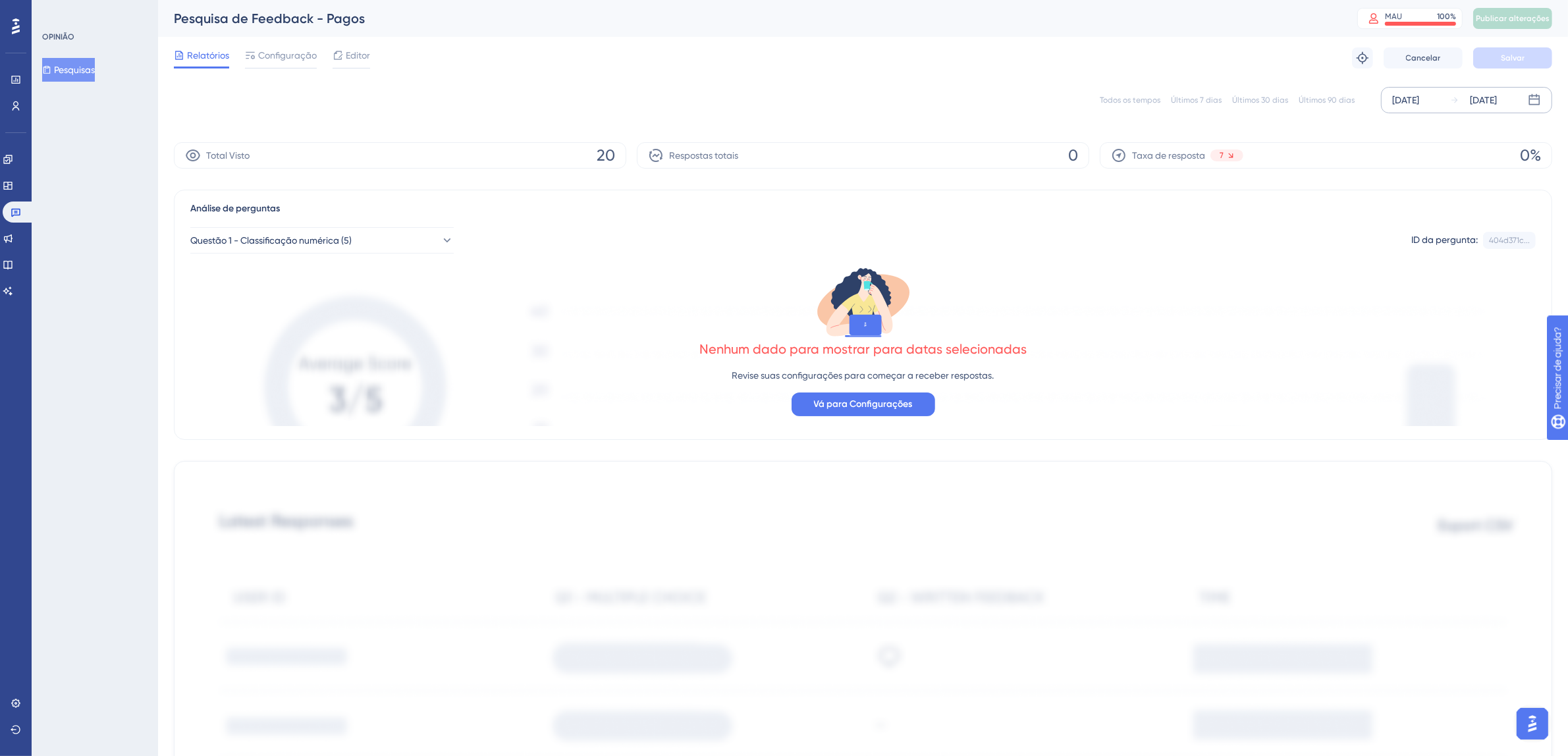
click at [1133, 96] on font "Todos os tempos" at bounding box center [1130, 100] width 61 height 10
